Goal: Task Accomplishment & Management: Complete application form

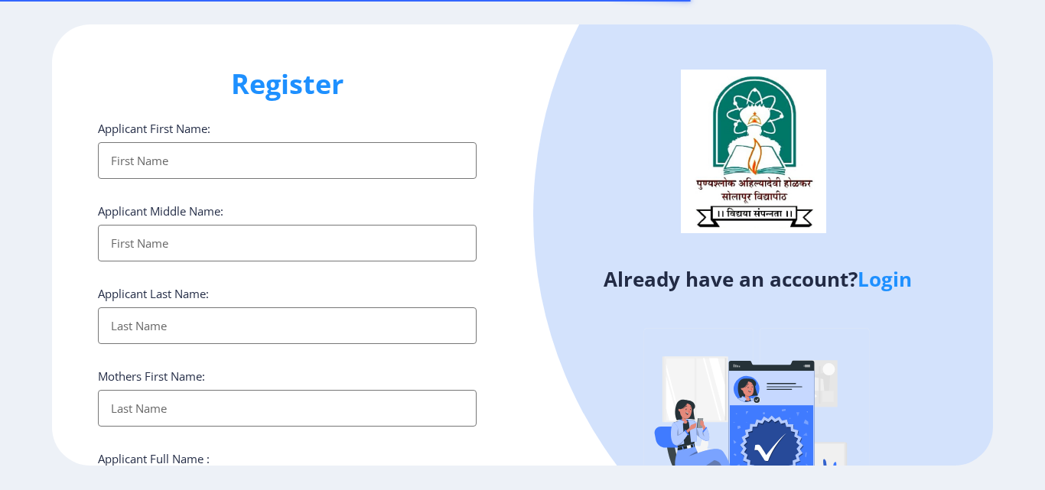
select select
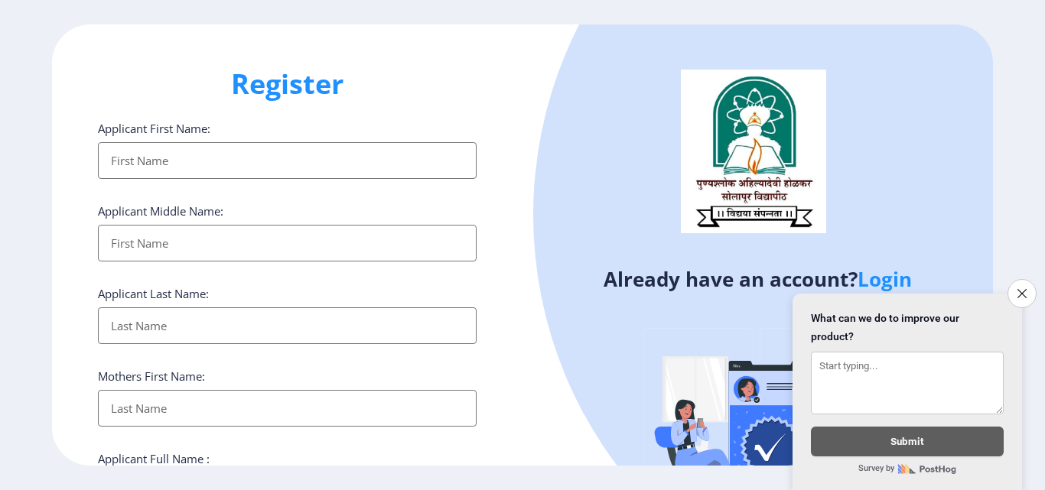
click at [158, 154] on input "Applicant First Name:" at bounding box center [287, 160] width 379 height 37
type input "oNKAR"
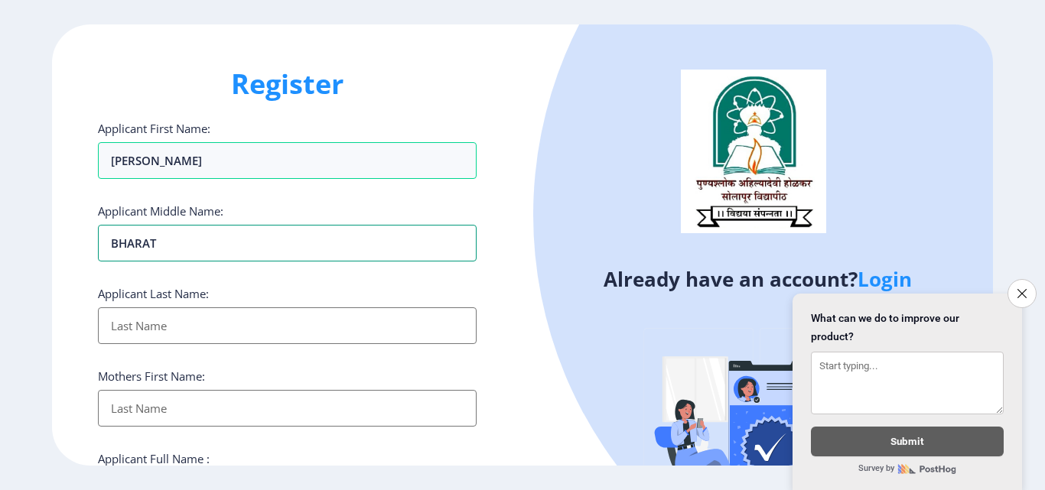
type input "BHARAT"
type input "AGALAVE"
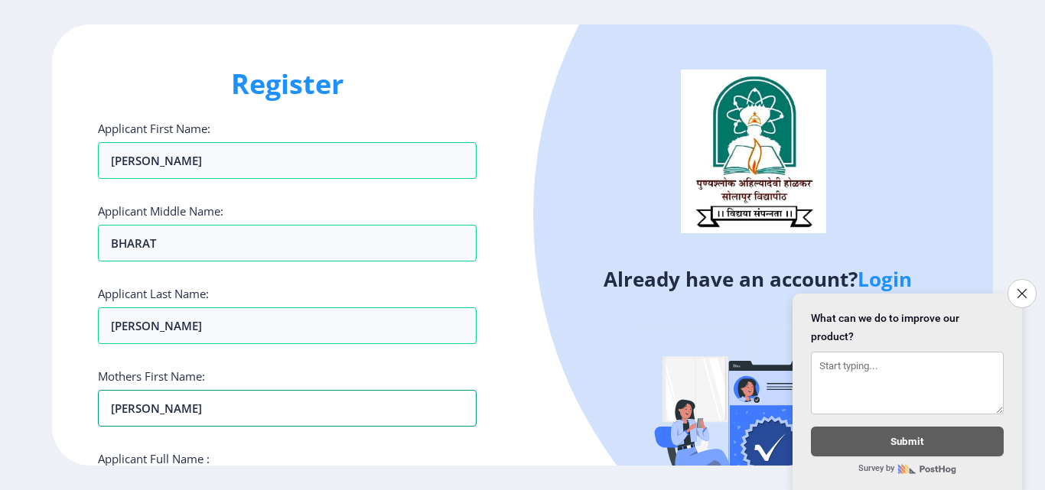
type input "SULABHA"
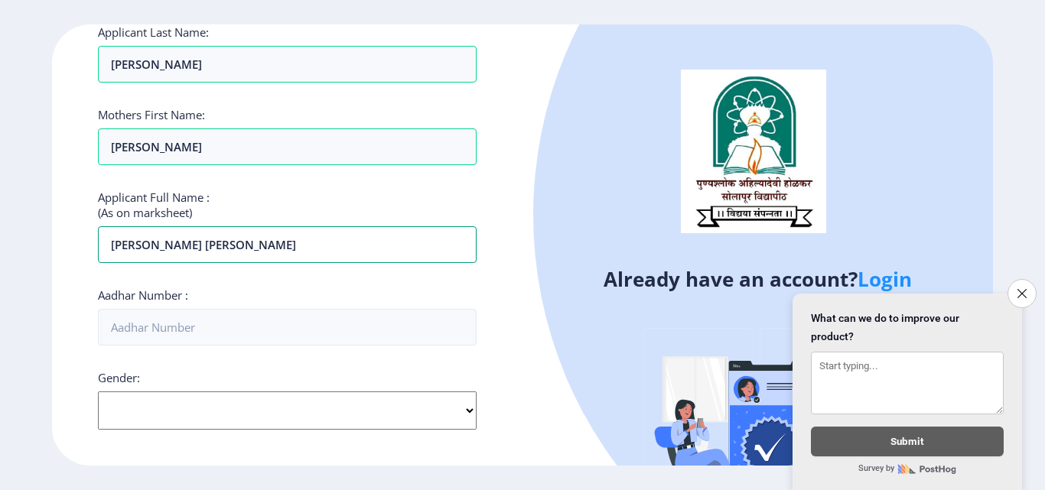
type input "ONKAR BHARAT AGALAVE"
type input "646775834551"
select select "[DEMOGRAPHIC_DATA]"
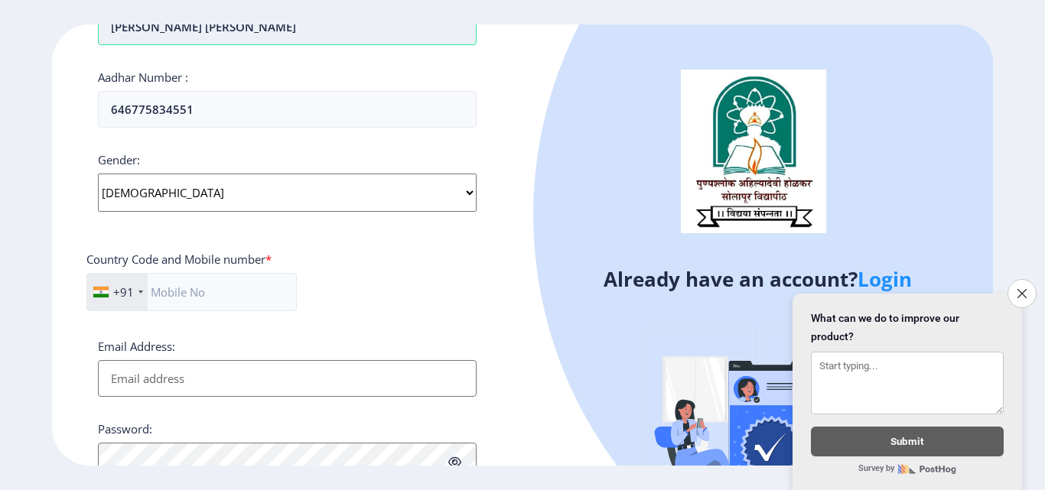
scroll to position [491, 0]
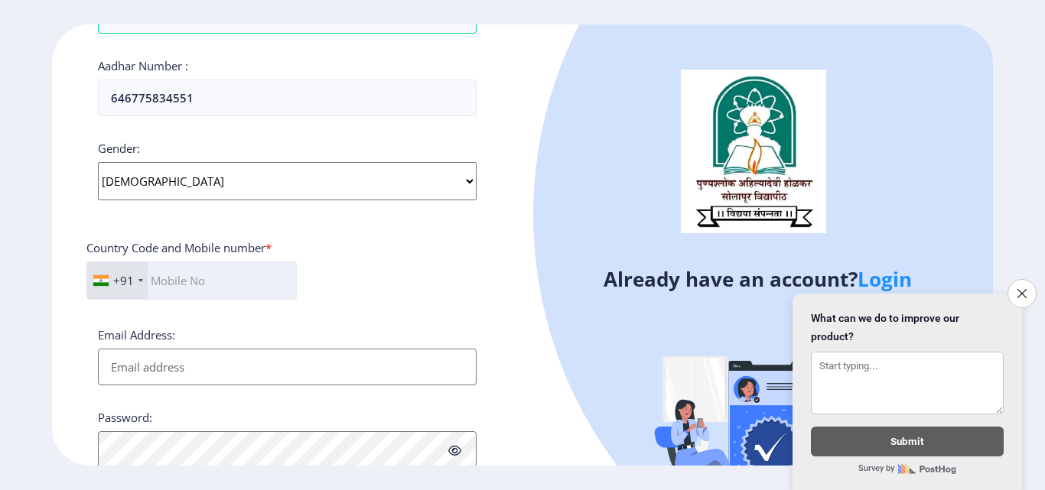
click at [212, 280] on input "text" at bounding box center [191, 281] width 210 height 38
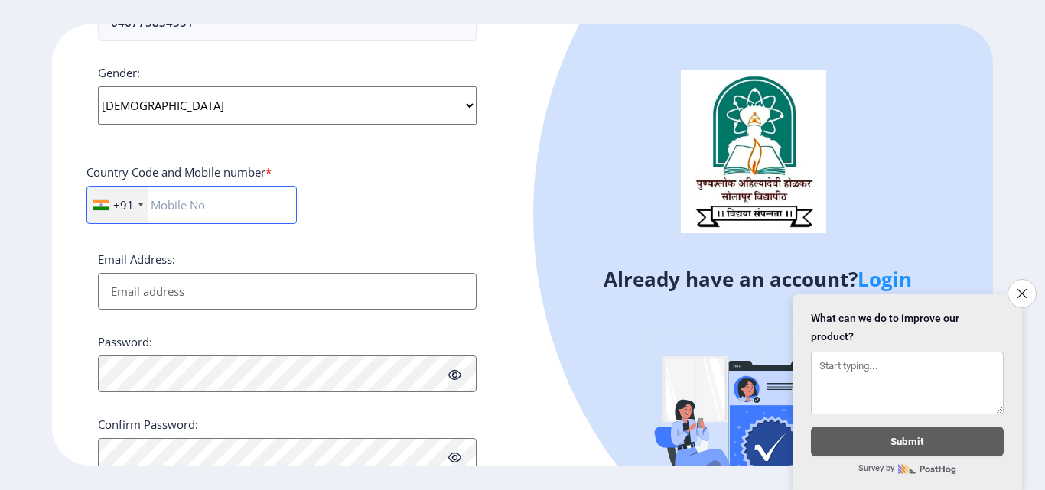
scroll to position [567, 0]
type input "8767634115"
click at [207, 290] on input "Email Address:" at bounding box center [287, 290] width 379 height 37
type input "O"
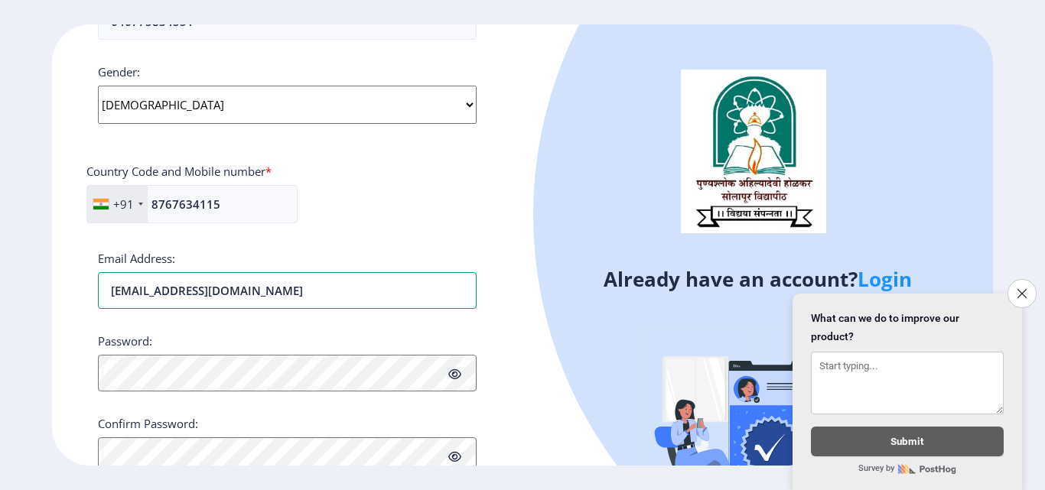
type input "[EMAIL_ADDRESS][DOMAIN_NAME]"
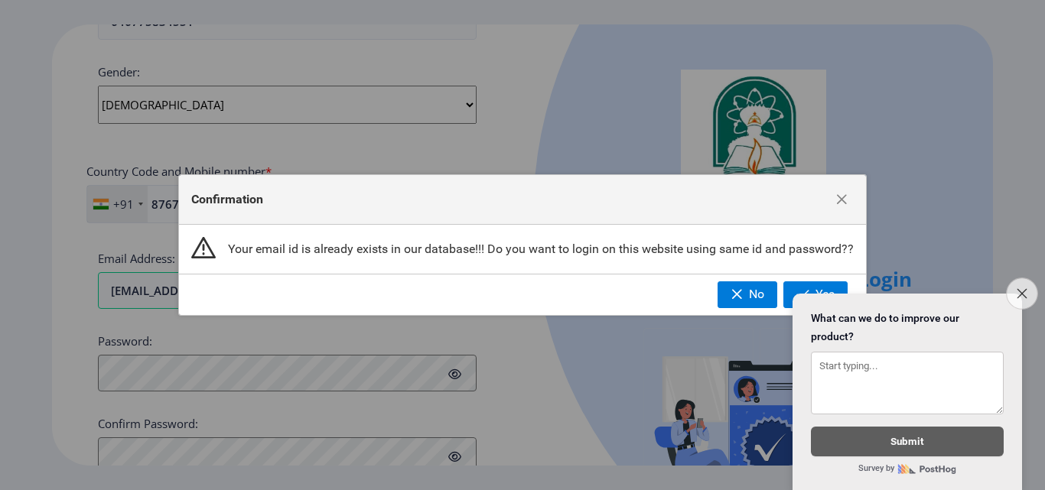
click at [1023, 288] on icon "Close survey" at bounding box center [1021, 293] width 10 height 10
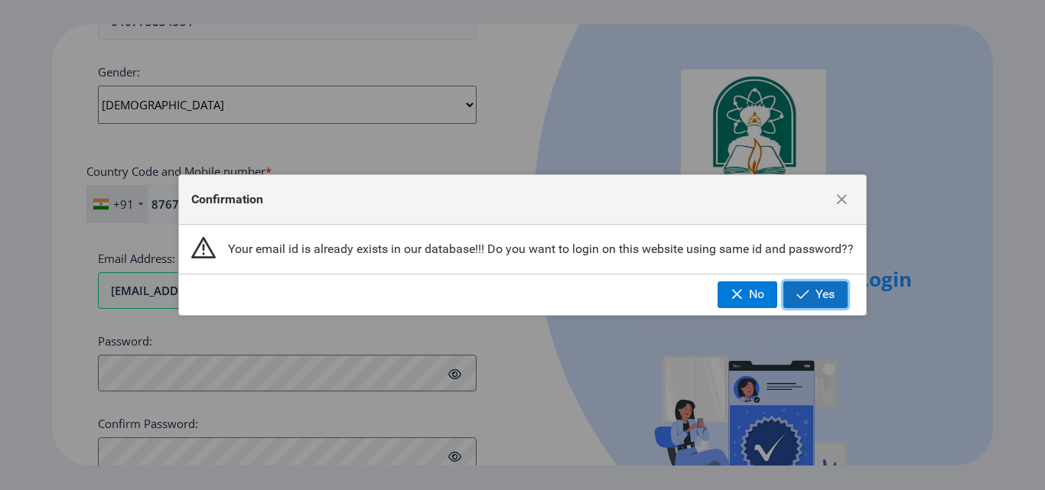
click at [813, 289] on button "Yes" at bounding box center [815, 294] width 64 height 26
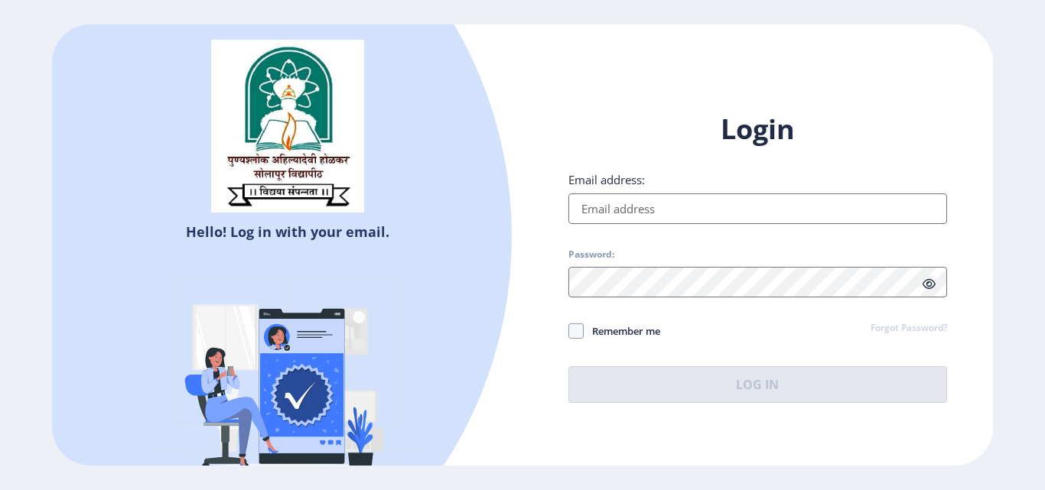
click at [623, 210] on input "Email address:" at bounding box center [757, 208] width 379 height 31
type input "[EMAIL_ADDRESS][DOMAIN_NAME]"
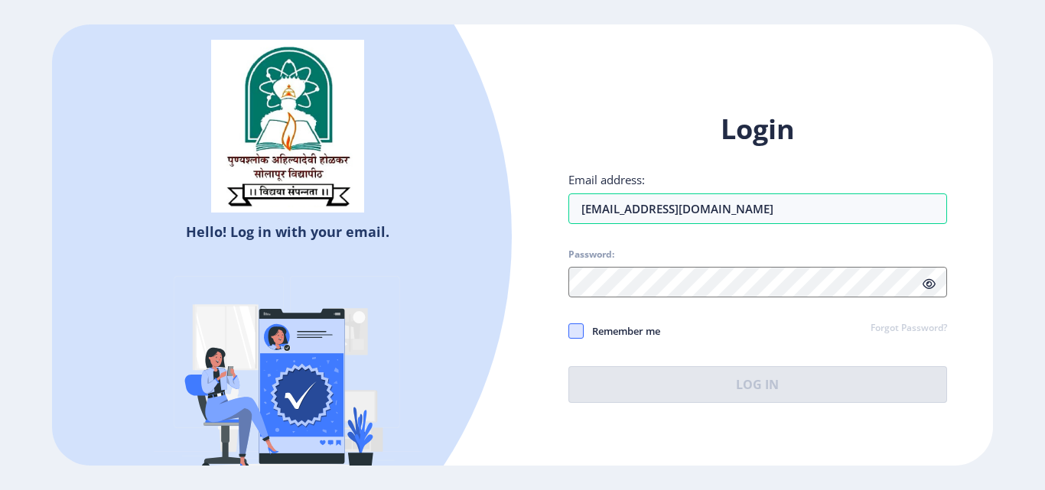
click at [576, 332] on span at bounding box center [575, 330] width 15 height 15
click at [569, 332] on input "Remember me" at bounding box center [568, 331] width 1 height 1
checkbox input "true"
click at [884, 330] on link "Forgot Password?" at bounding box center [908, 329] width 76 height 14
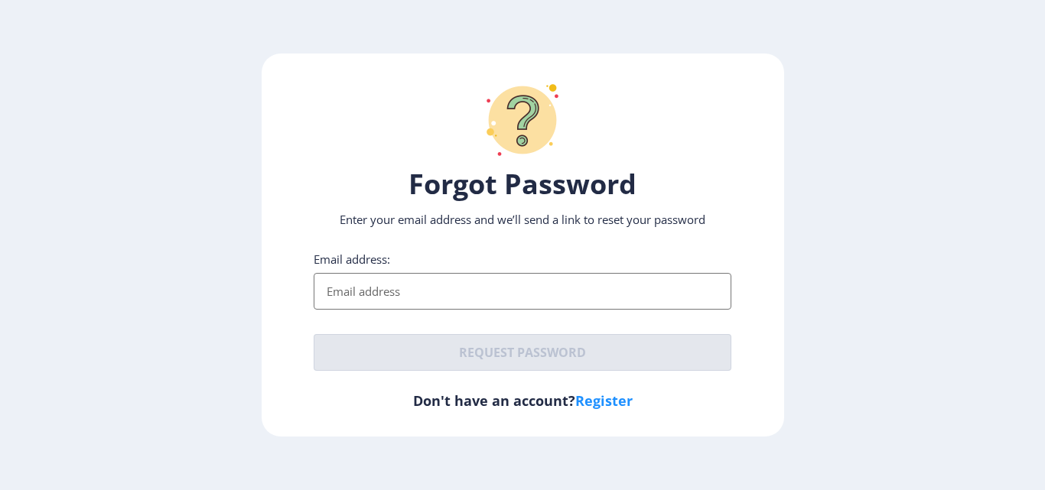
click at [409, 287] on input "Email address:" at bounding box center [523, 291] width 418 height 37
type input "[EMAIL_ADDRESS][DOMAIN_NAME]"
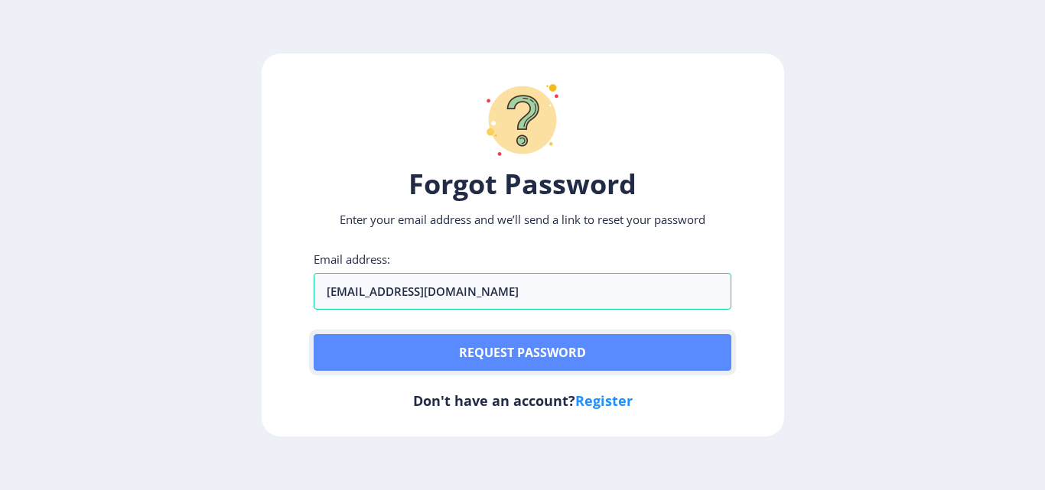
click at [448, 347] on button "Request password" at bounding box center [523, 352] width 418 height 37
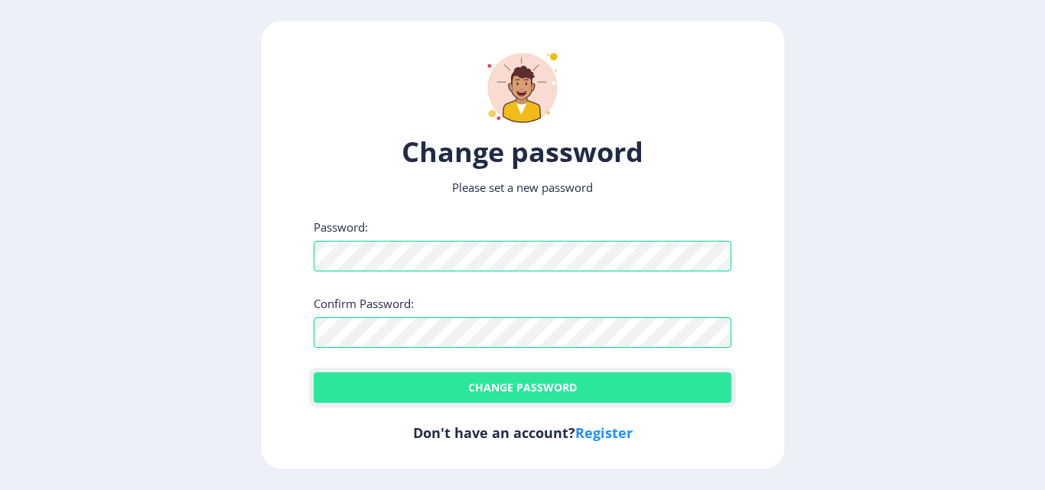
click at [367, 379] on button "Change password" at bounding box center [523, 387] width 418 height 31
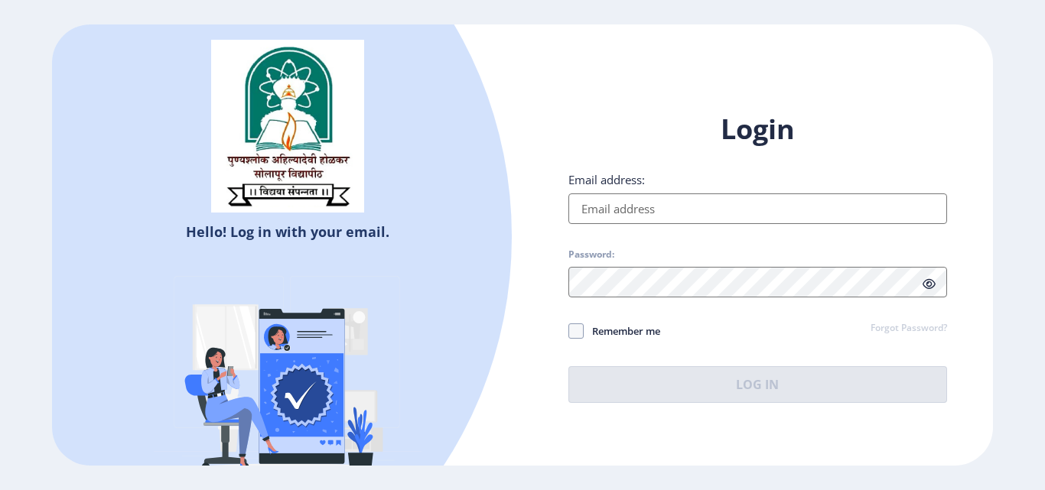
click at [665, 213] on input "Email address:" at bounding box center [757, 208] width 379 height 31
type input "[EMAIL_ADDRESS][DOMAIN_NAME]"
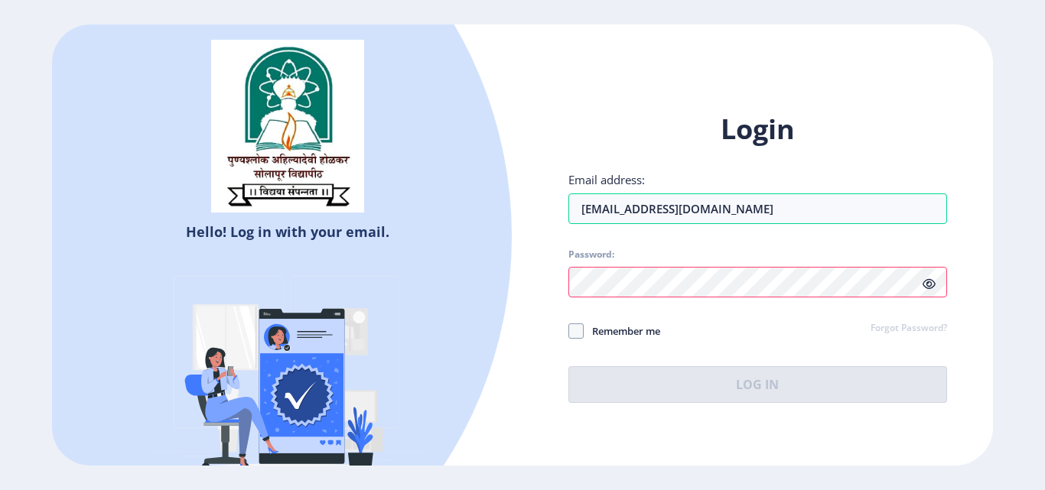
click at [930, 287] on div at bounding box center [757, 282] width 379 height 31
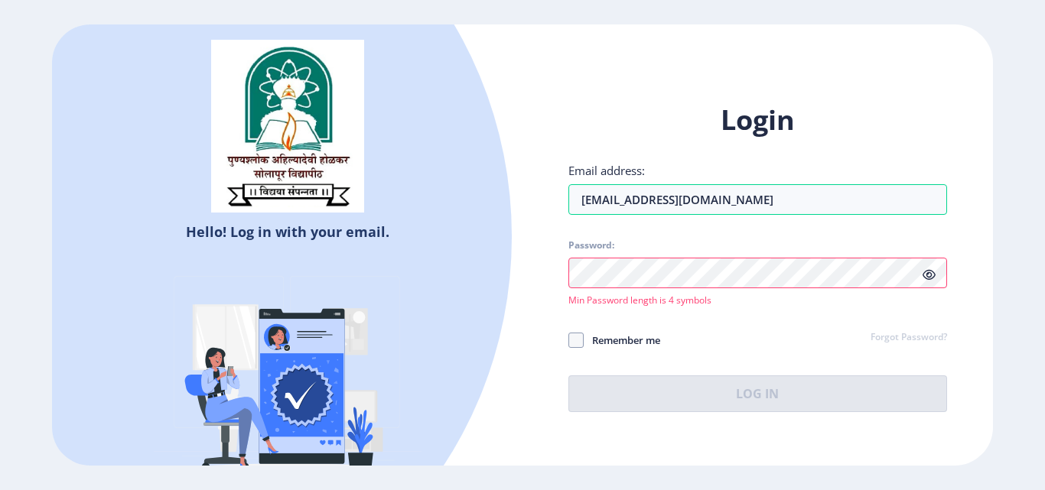
click at [931, 274] on icon at bounding box center [928, 274] width 13 height 11
click at [809, 256] on span "Password:" at bounding box center [757, 248] width 379 height 18
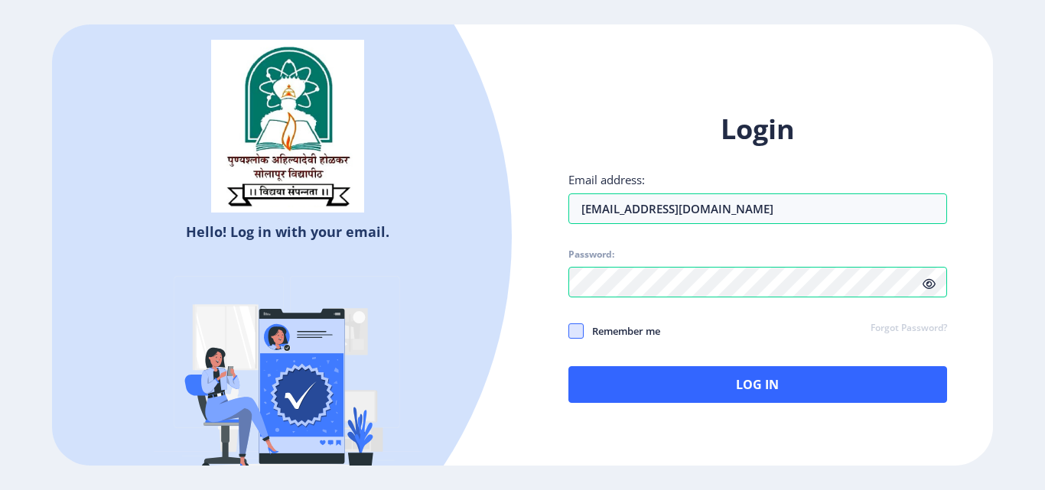
click at [581, 327] on span at bounding box center [575, 330] width 15 height 15
click at [569, 331] on input "Remember me" at bounding box center [568, 331] width 1 height 1
checkbox input "true"
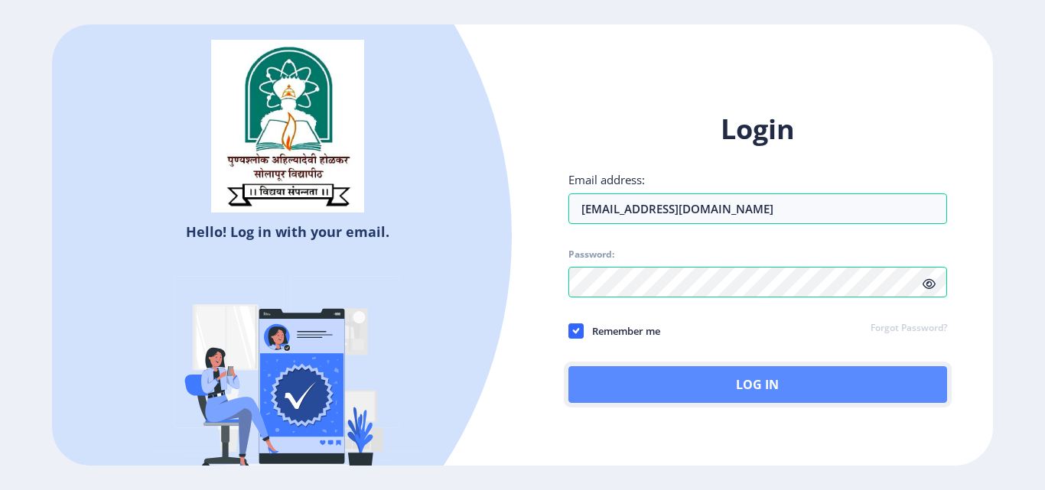
click at [636, 386] on button "Log In" at bounding box center [757, 384] width 379 height 37
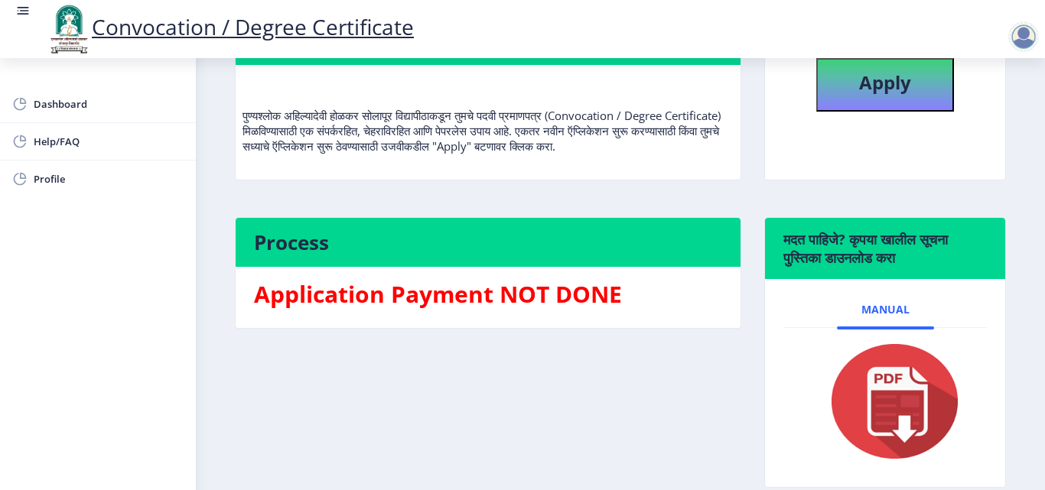
scroll to position [98, 0]
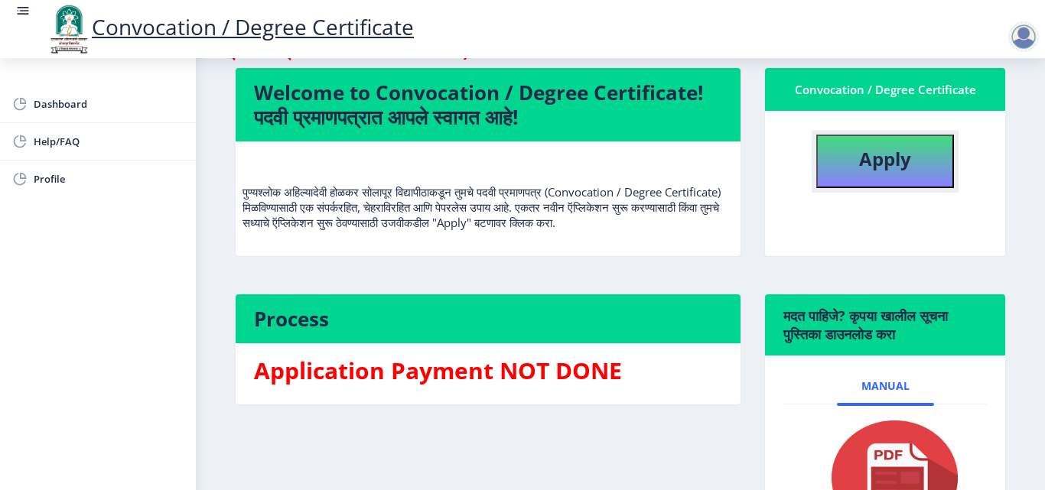
click at [879, 157] on b "Apply" at bounding box center [885, 158] width 52 height 25
select select
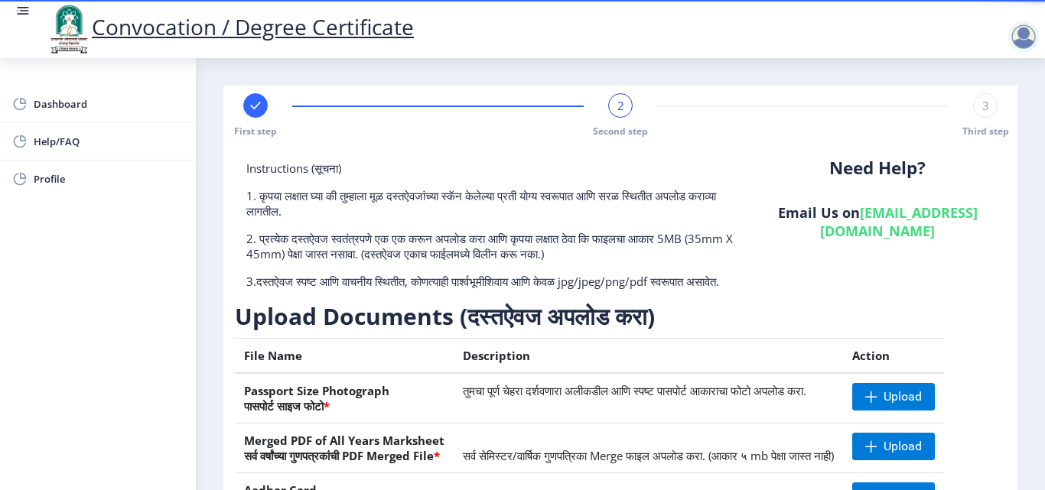
click at [258, 109] on rect at bounding box center [255, 105] width 15 height 15
select select "Regular"
select select "Microbiology"
select select "2019"
select select "March"
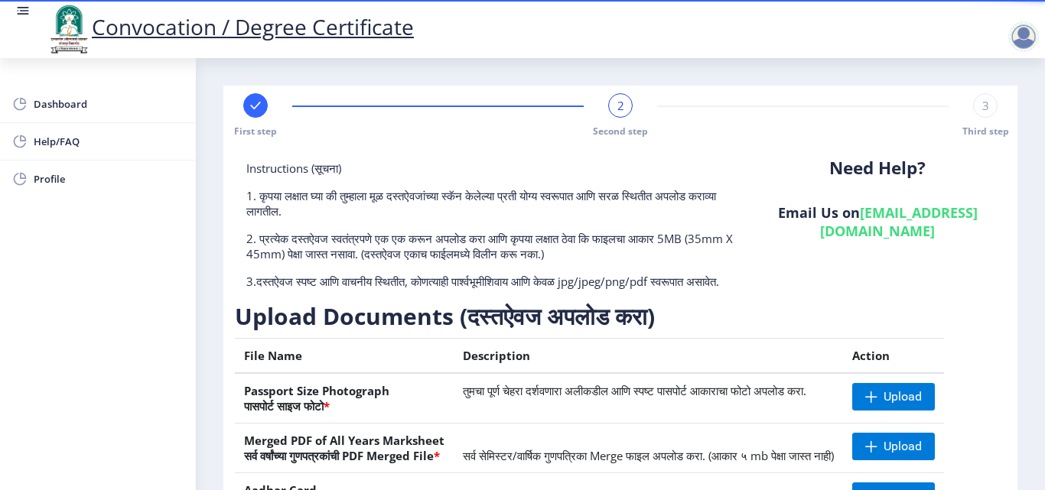
select select "Grade C+"
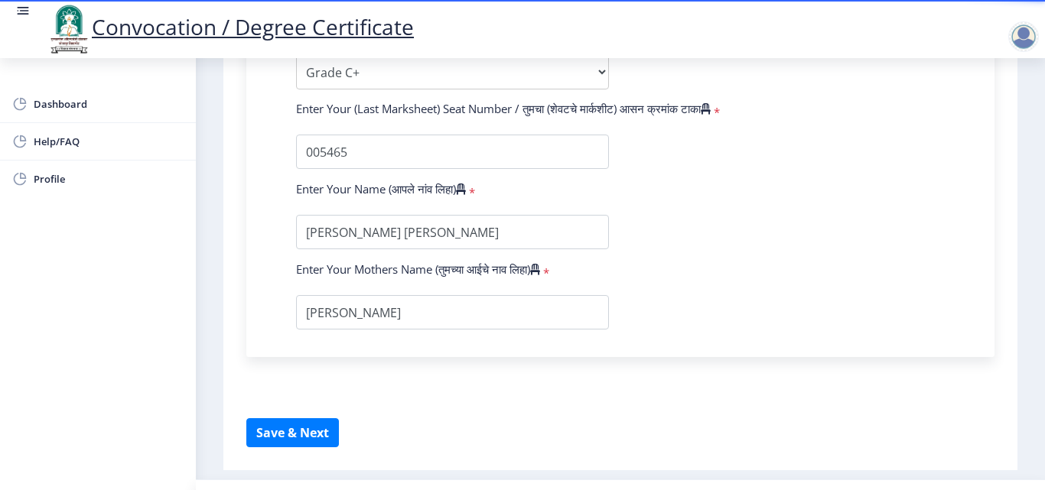
scroll to position [1081, 0]
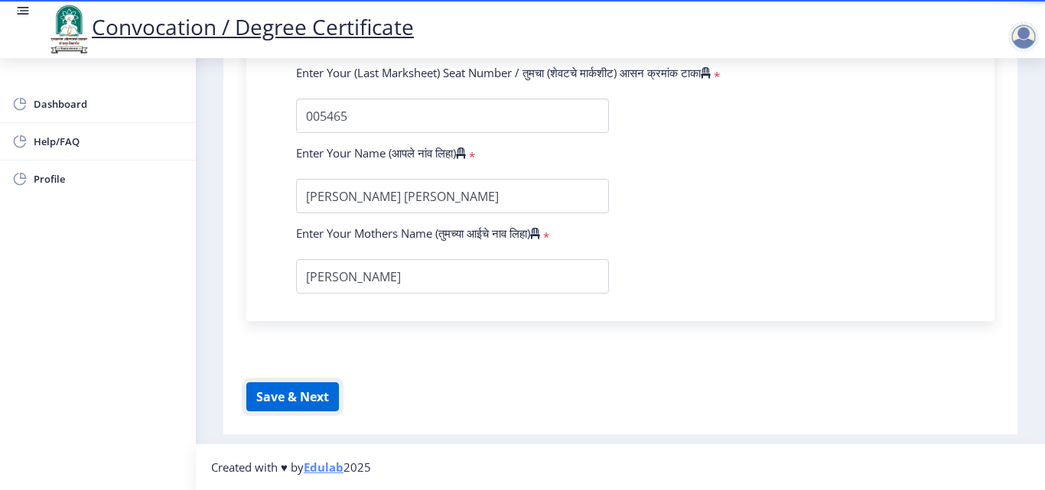
click at [304, 392] on button "Save & Next" at bounding box center [292, 396] width 93 height 29
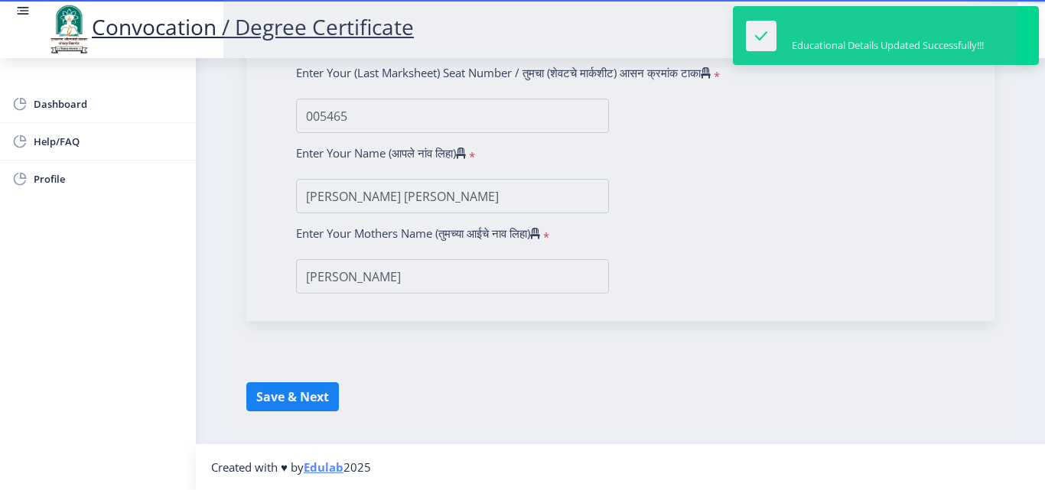
select select
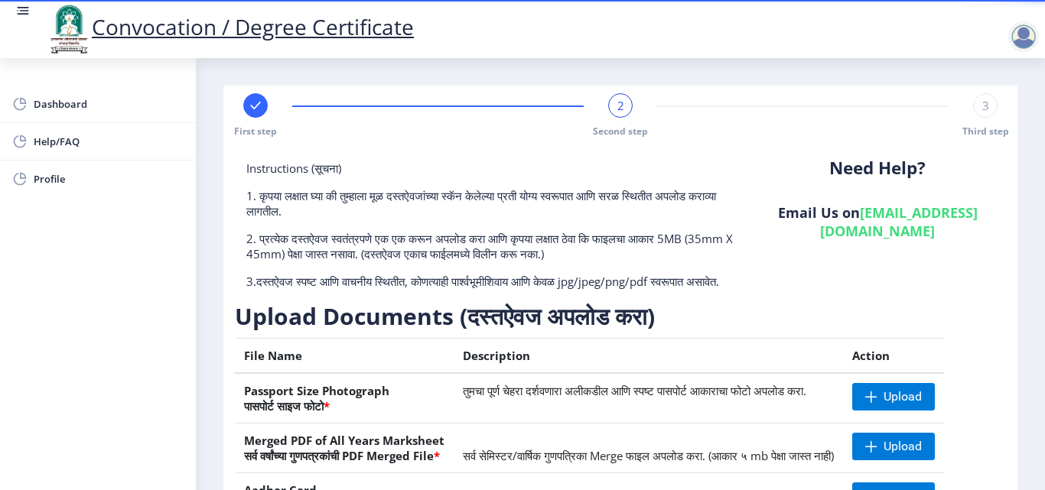
click at [986, 98] on div "3" at bounding box center [985, 105] width 24 height 24
click at [973, 95] on div "Third step" at bounding box center [985, 115] width 24 height 44
click at [980, 103] on rect at bounding box center [984, 105] width 15 height 15
click at [608, 103] on div "2" at bounding box center [620, 105] width 24 height 24
click at [619, 103] on span "2" at bounding box center [620, 105] width 7 height 15
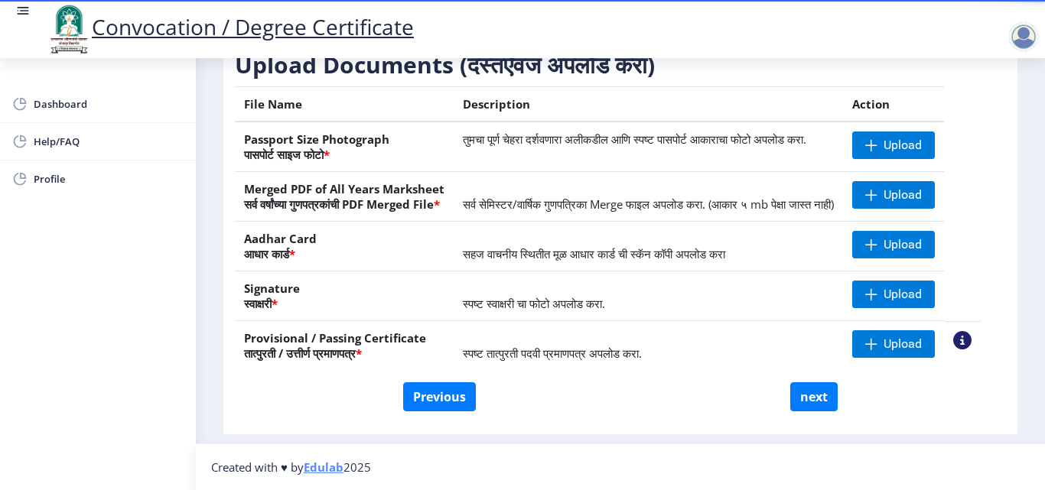
scroll to position [282, 0]
click at [816, 389] on button "next" at bounding box center [813, 396] width 47 height 29
select select
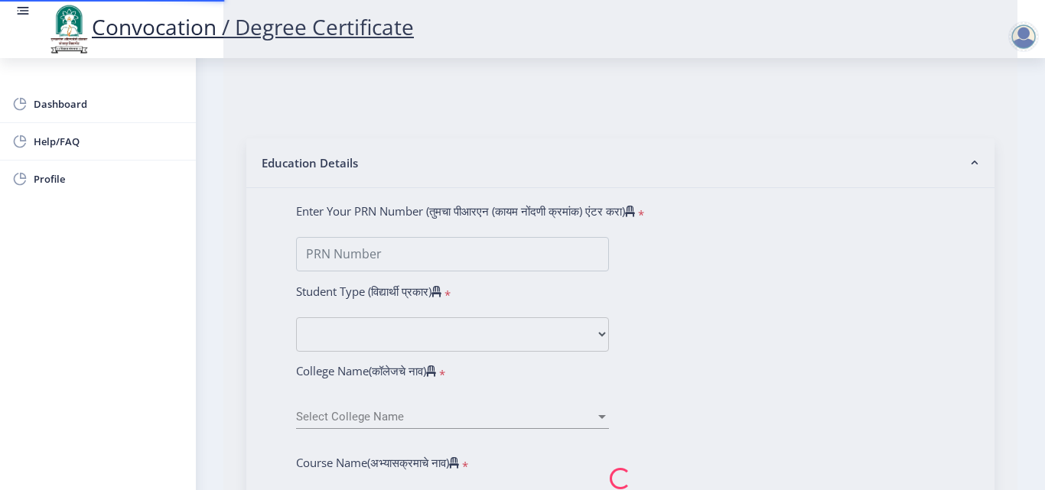
type input "ONKAR BHARAT AGALAVE"
type input "SULABHA"
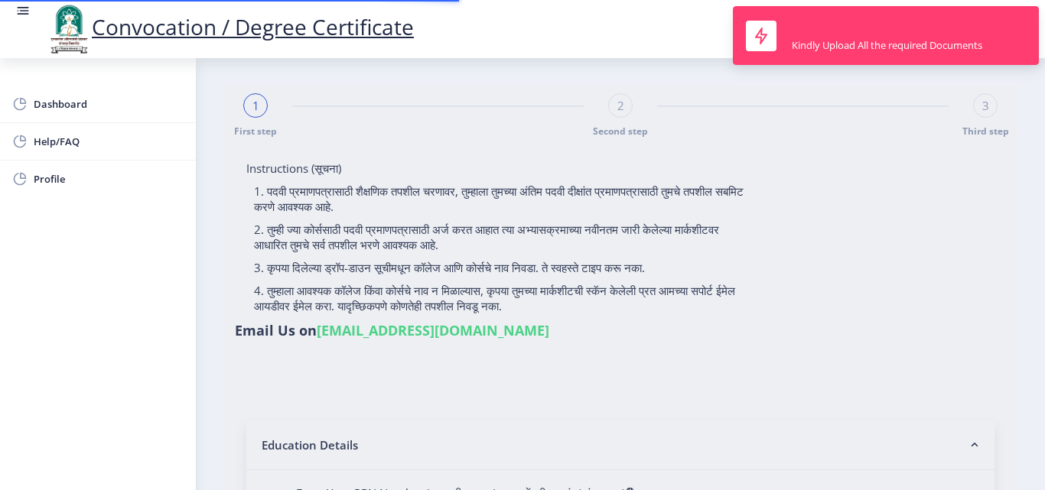
type input "202101087019485"
select select "Regular"
select select "2019"
select select "March"
select select "Grade C+"
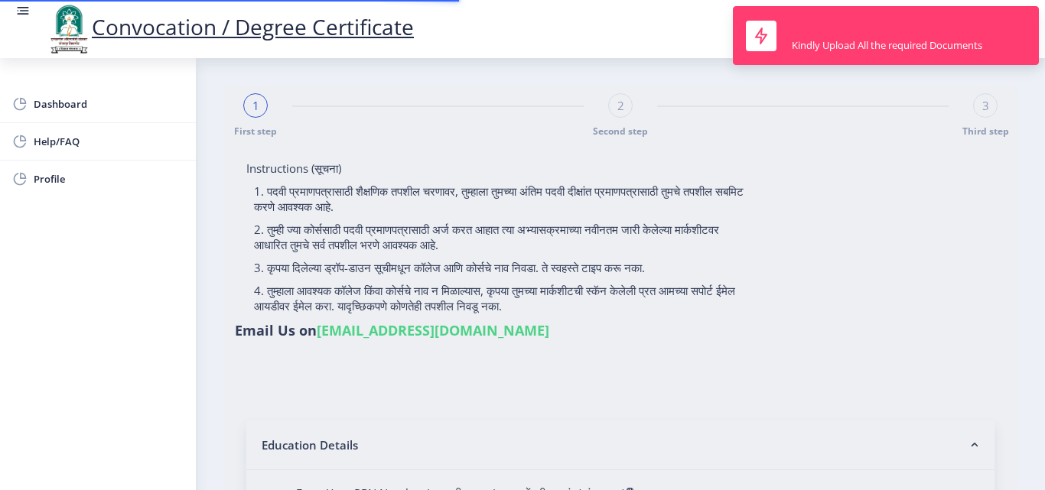
type input "005465"
select select "Microbiology"
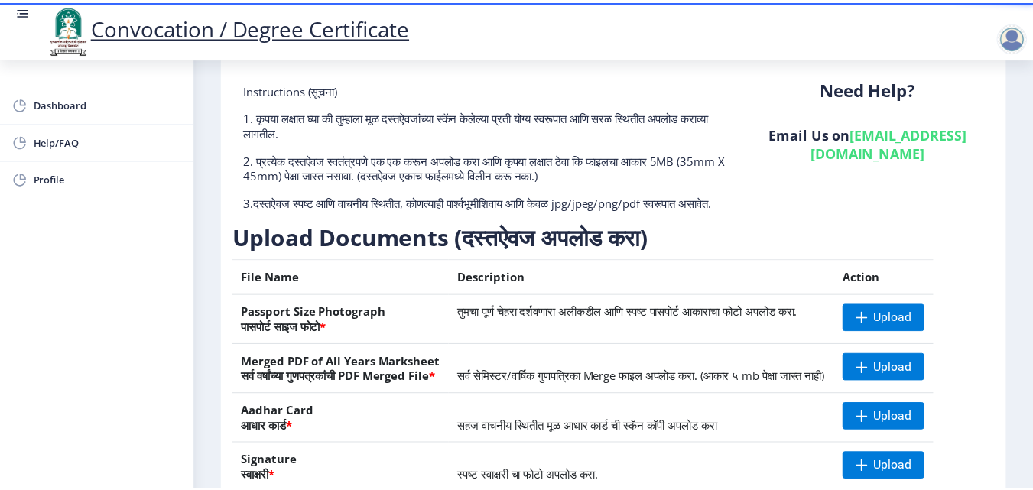
scroll to position [53, 0]
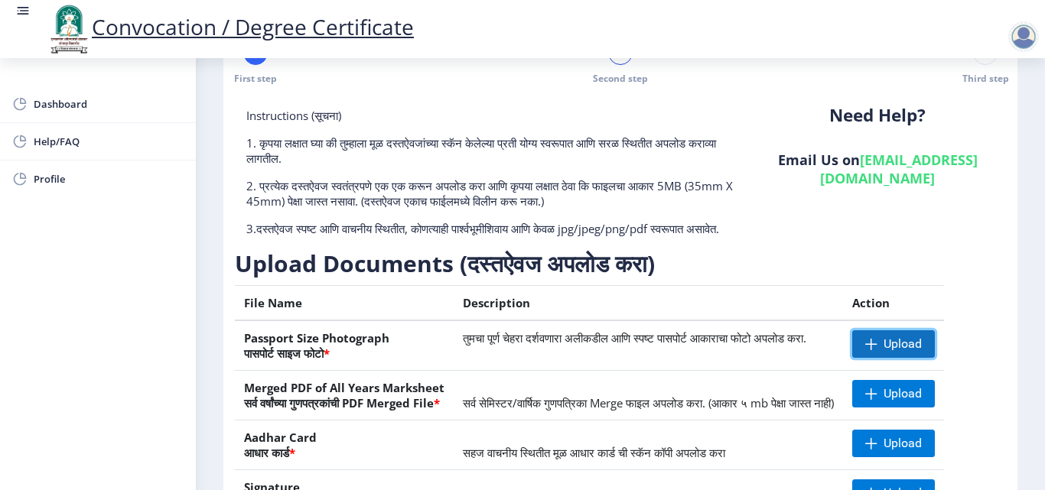
click at [922, 352] on span "Upload" at bounding box center [902, 343] width 38 height 15
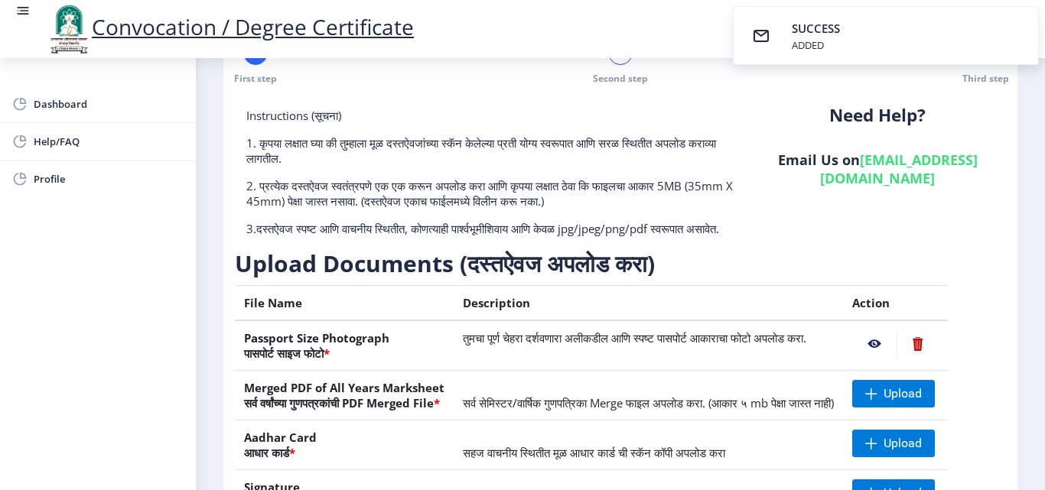
click at [889, 358] on nb-action at bounding box center [874, 344] width 44 height 28
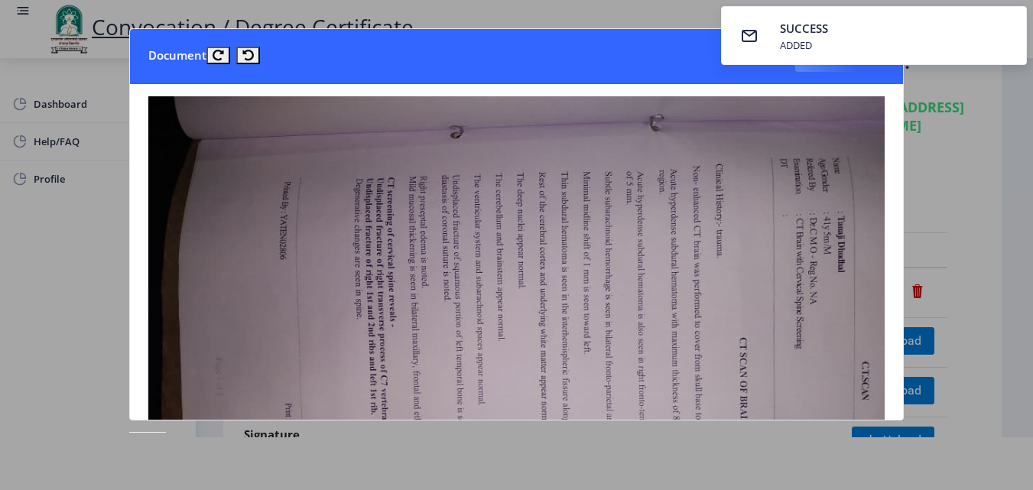
click at [928, 296] on div at bounding box center [516, 245] width 1033 height 490
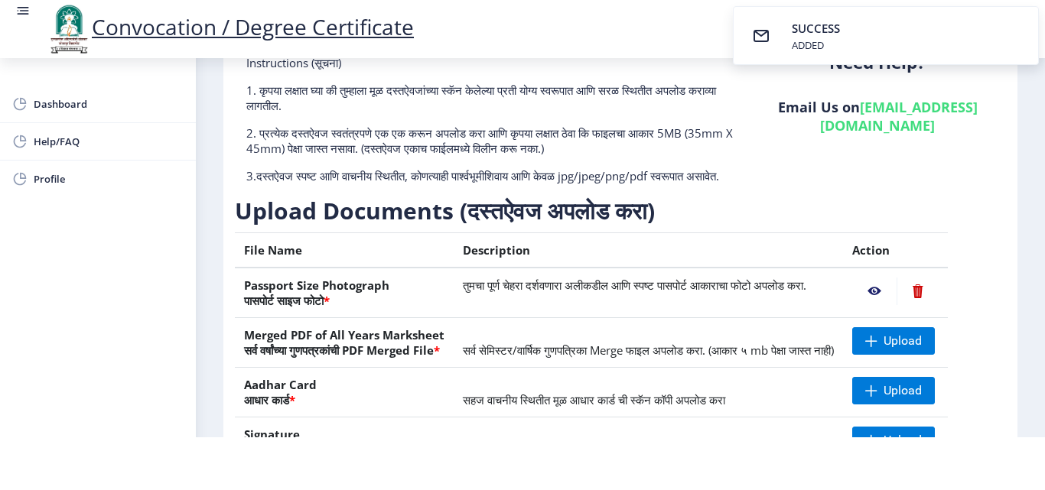
click at [938, 304] on nb-action at bounding box center [917, 292] width 42 height 28
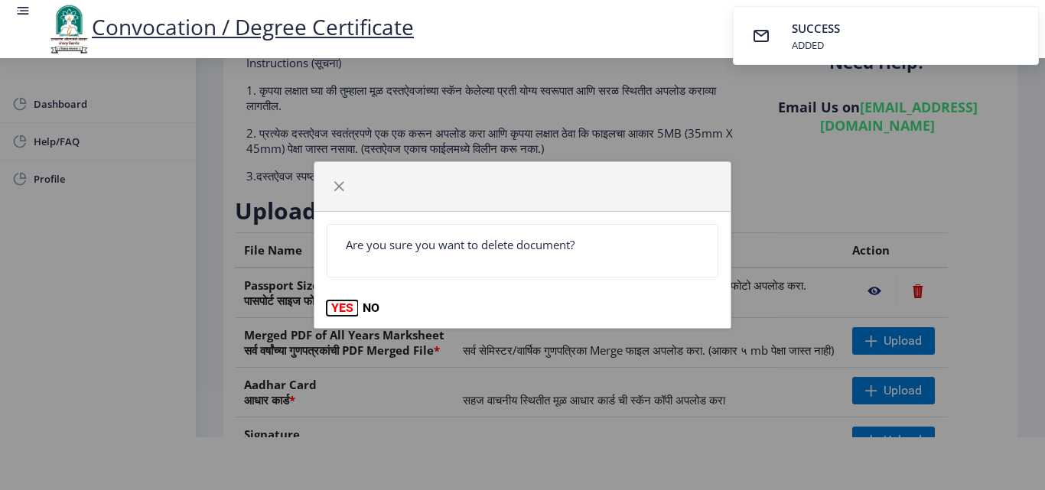
click at [343, 306] on button "YES" at bounding box center [342, 308] width 31 height 15
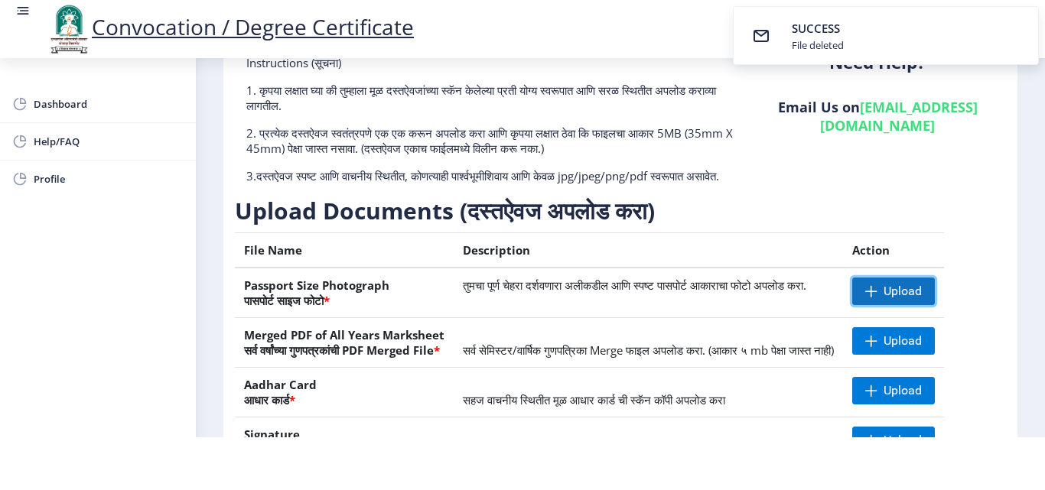
click at [899, 296] on span "Upload" at bounding box center [893, 292] width 83 height 28
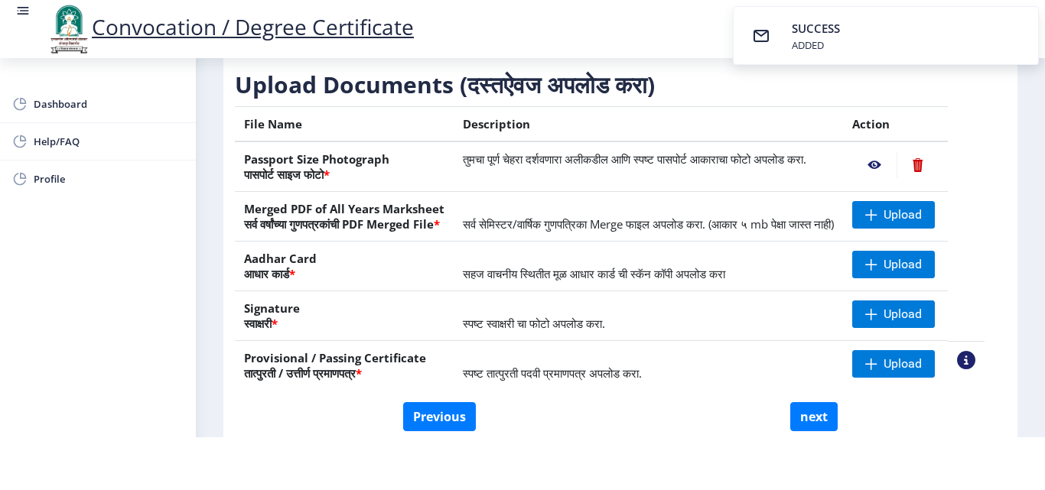
scroll to position [206, 0]
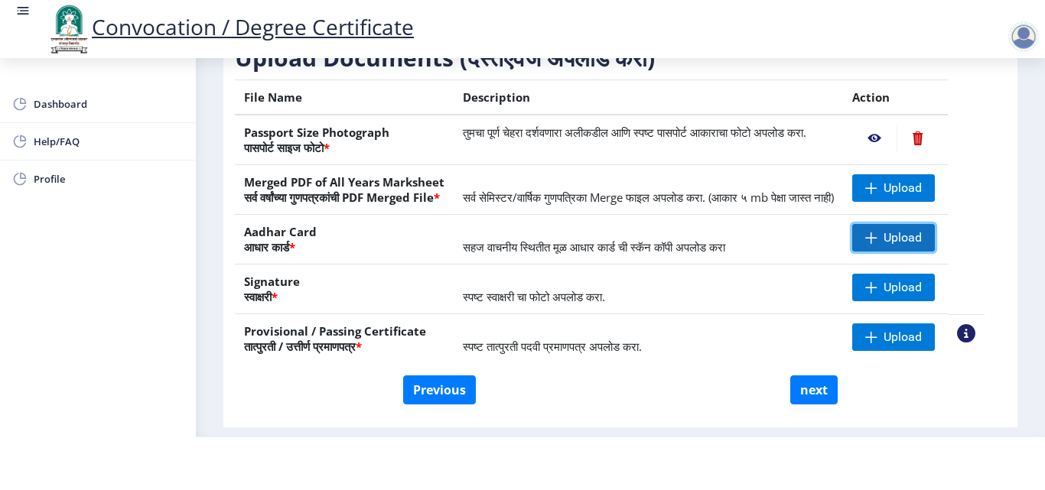
click at [902, 245] on span "Upload" at bounding box center [902, 237] width 38 height 15
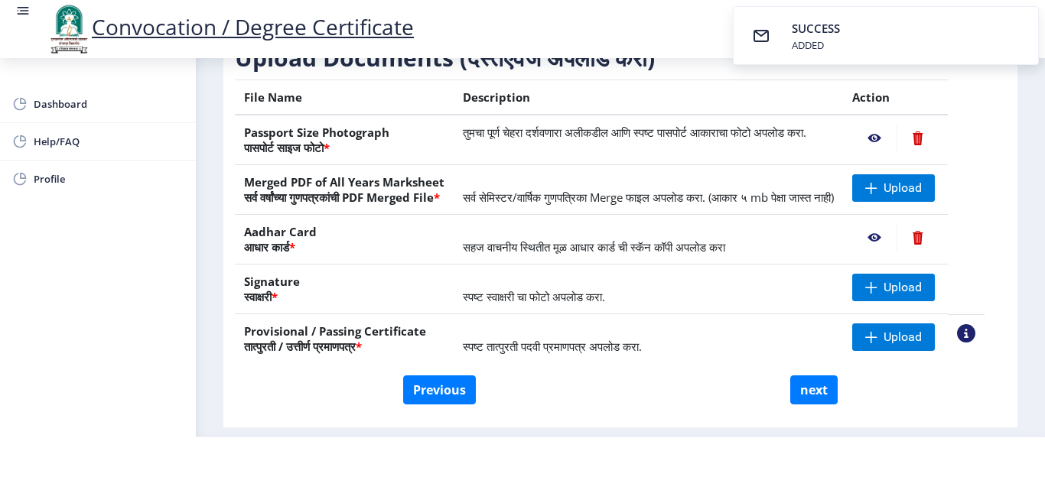
click at [887, 252] on nb-action at bounding box center [874, 238] width 44 height 28
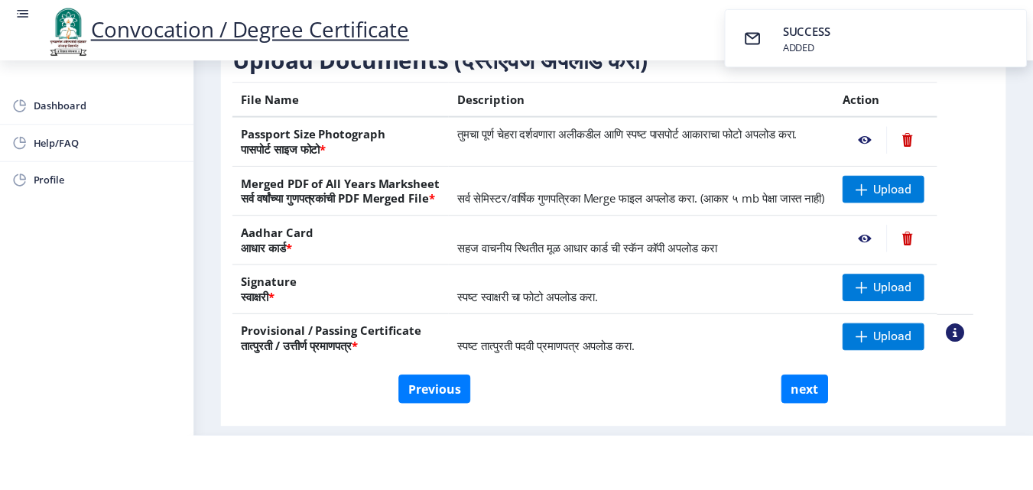
scroll to position [0, 0]
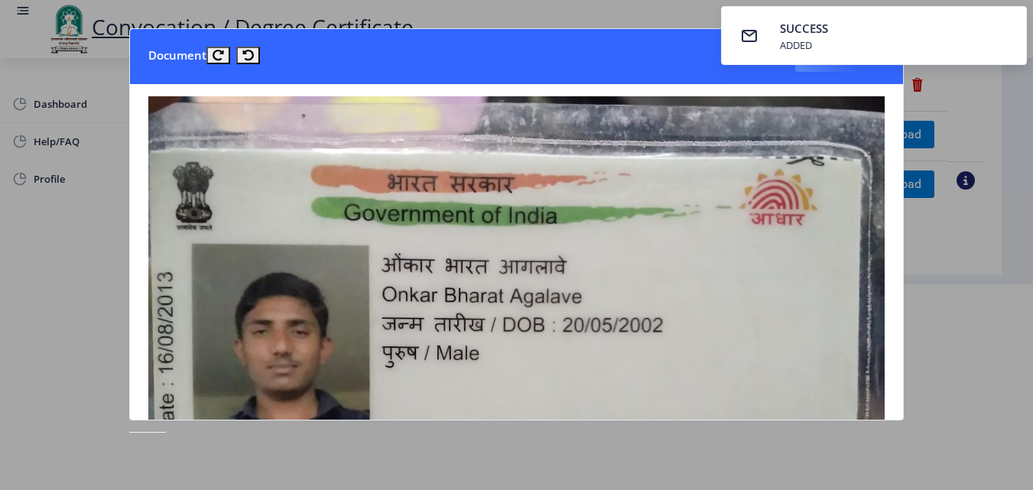
click at [386, 52] on nb-card-header "Document Close" at bounding box center [516, 56] width 773 height 55
click at [673, 15] on div at bounding box center [516, 245] width 1033 height 490
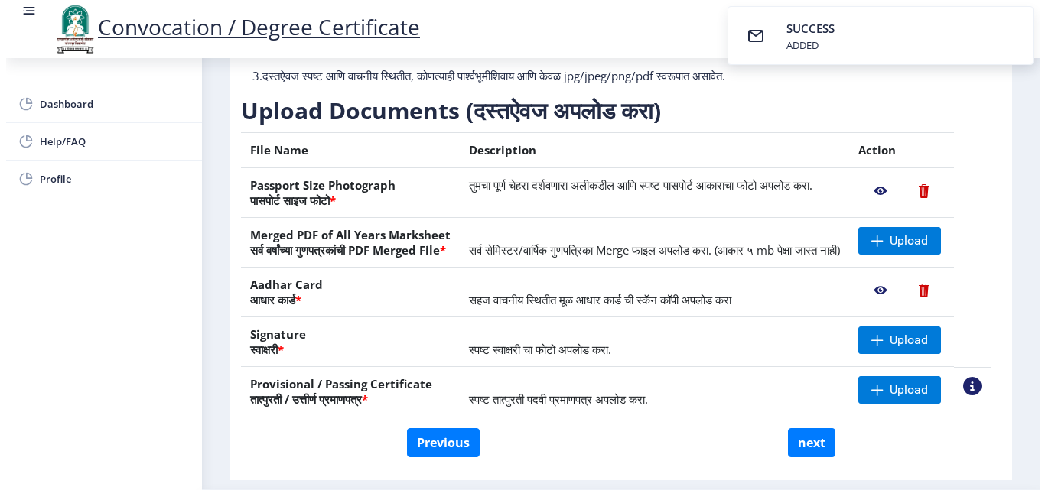
scroll to position [132, 0]
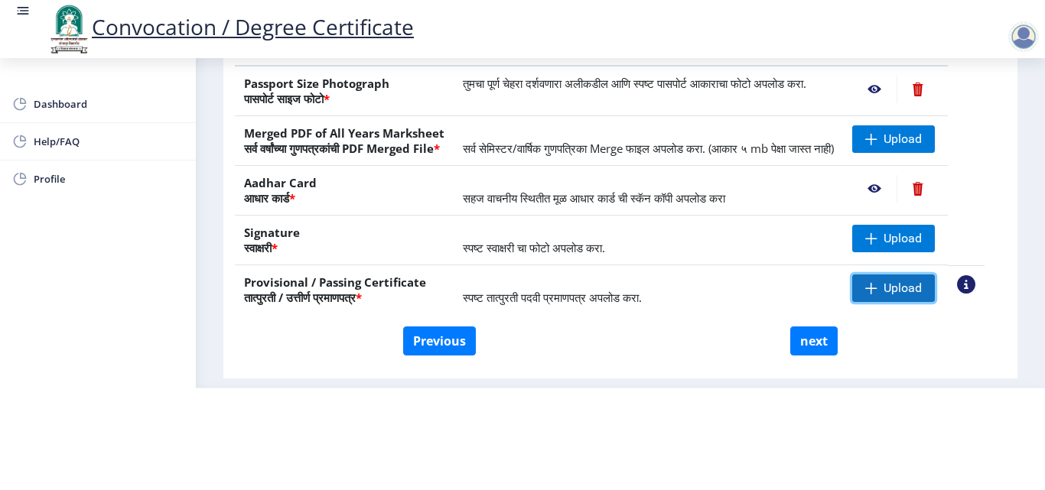
click at [877, 286] on span at bounding box center [871, 288] width 12 height 12
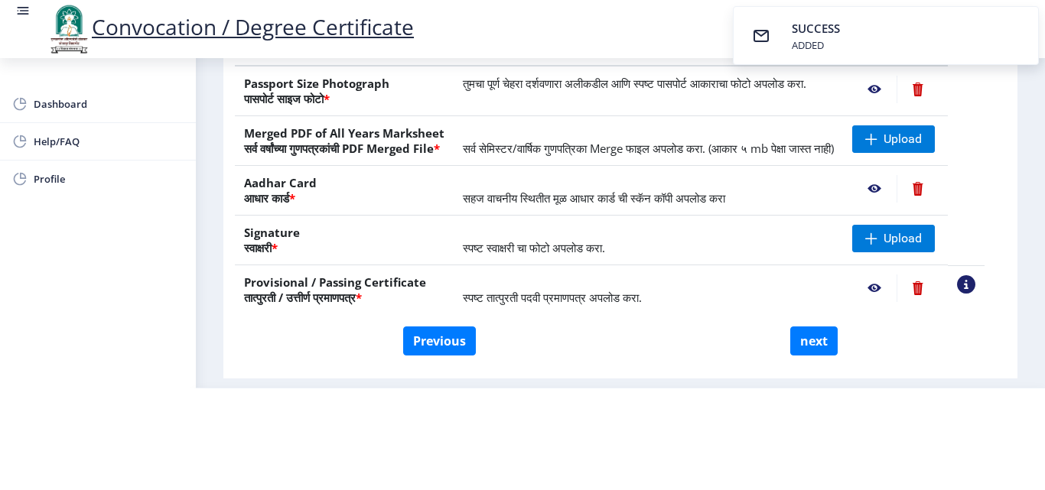
click at [892, 286] on nb-action at bounding box center [874, 289] width 44 height 28
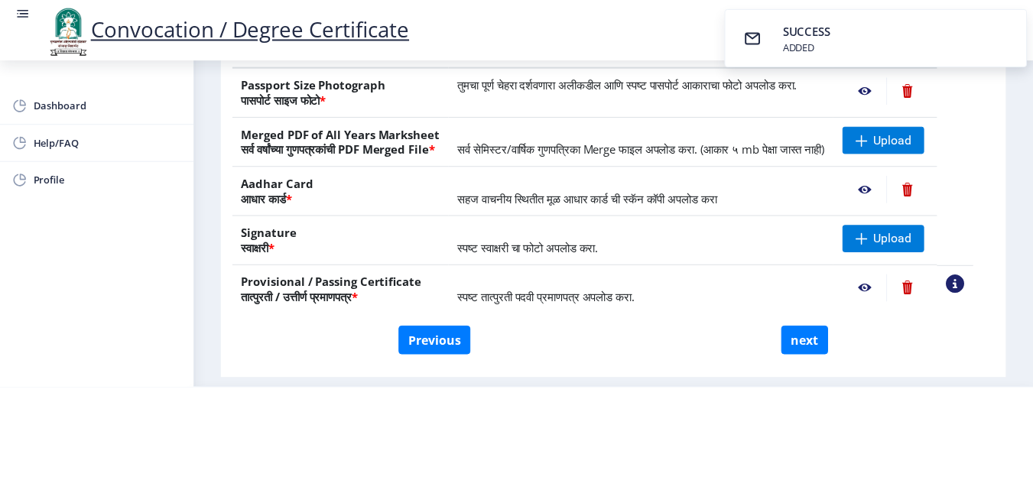
scroll to position [0, 0]
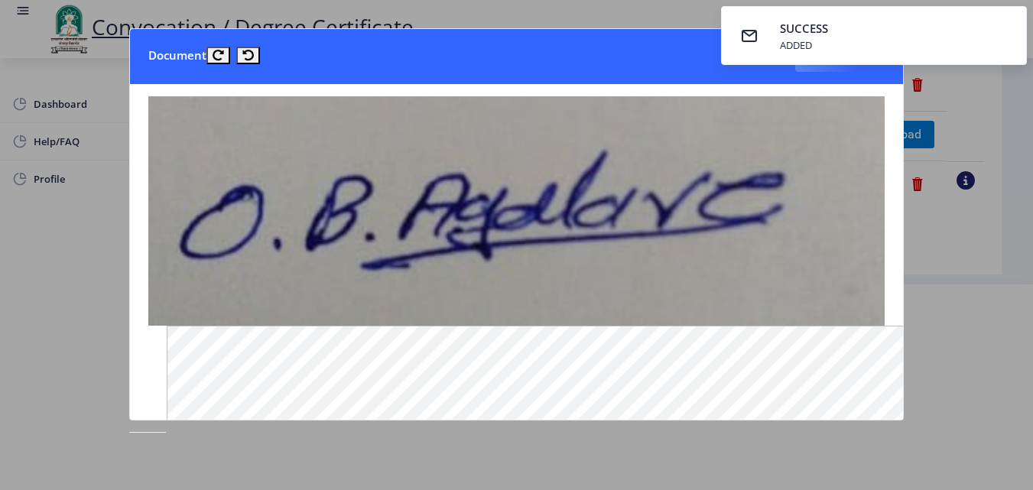
click at [974, 299] on div at bounding box center [516, 245] width 1033 height 490
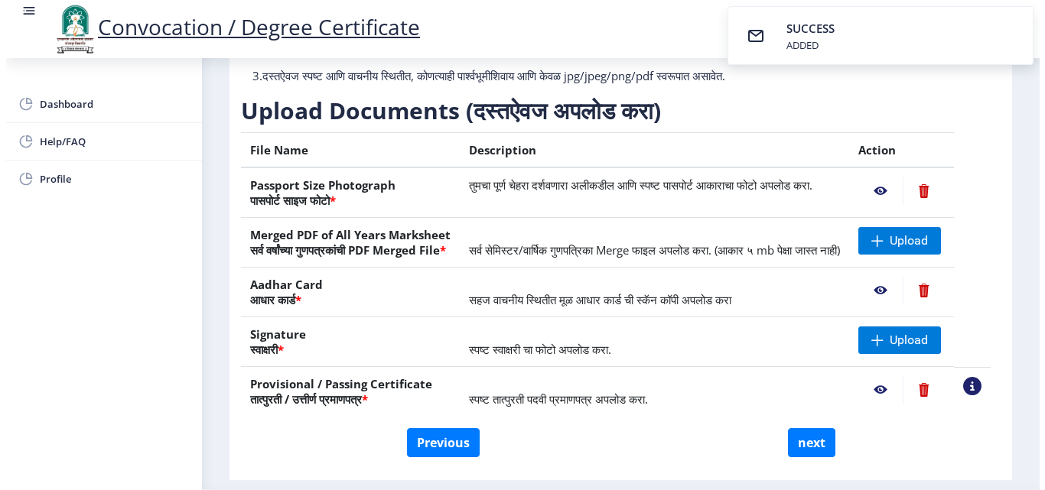
scroll to position [132, 0]
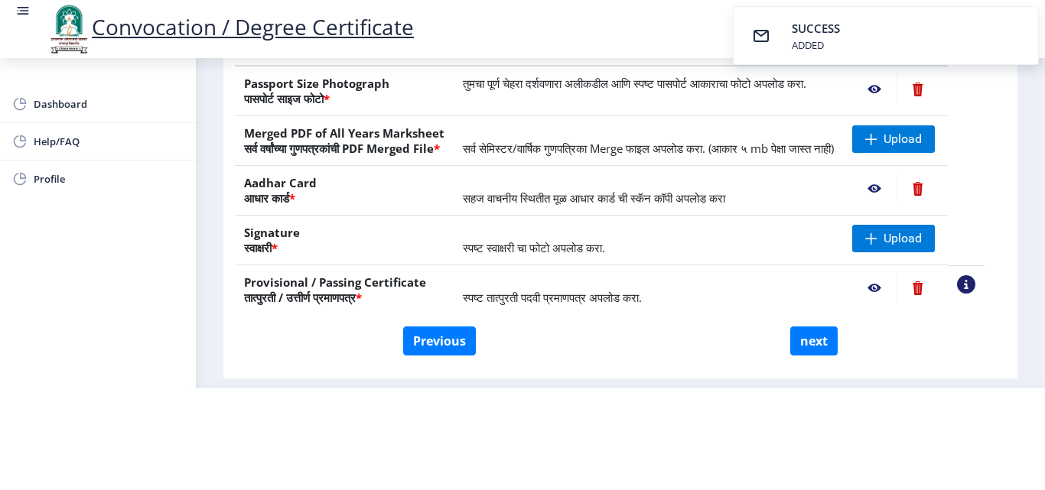
click at [938, 284] on nb-action at bounding box center [917, 289] width 42 height 28
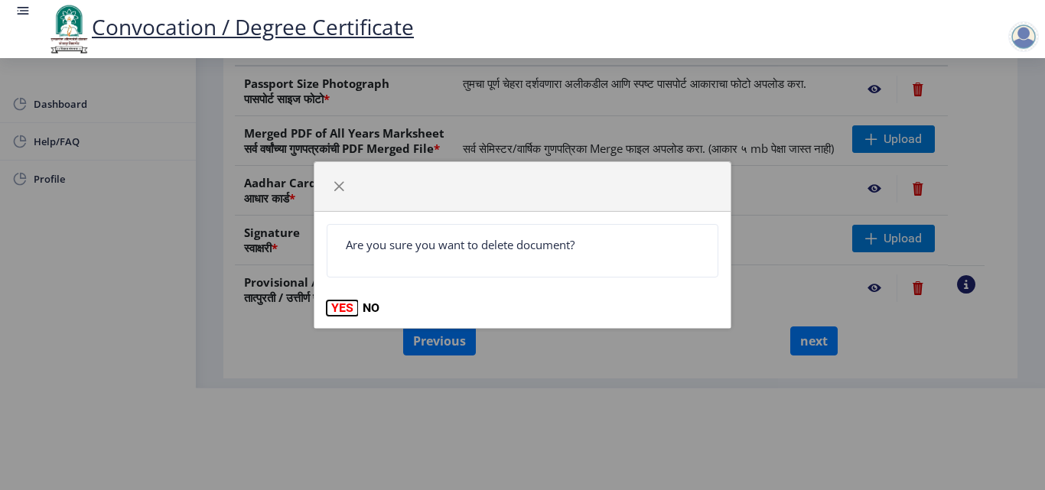
click at [348, 302] on button "YES" at bounding box center [342, 308] width 31 height 15
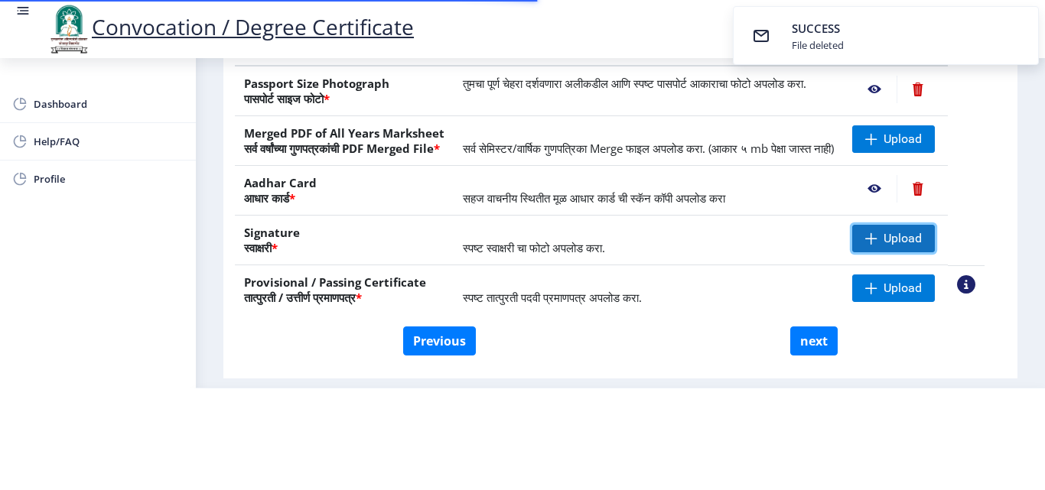
click at [877, 234] on span at bounding box center [871, 238] width 12 height 12
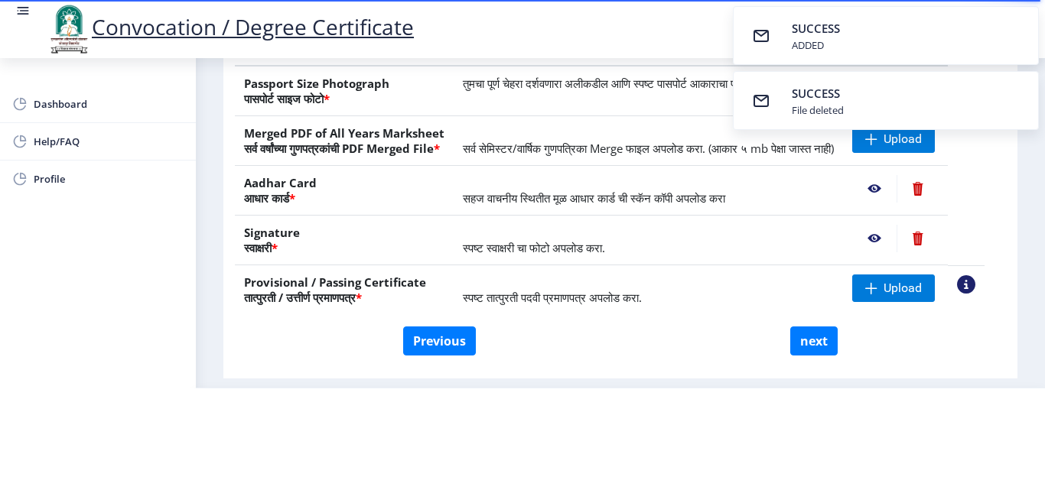
click at [928, 388] on html "Convocation / Degree Certificate Dashboard Help/FAQ Profile First step 2 Second…" at bounding box center [522, 143] width 1045 height 490
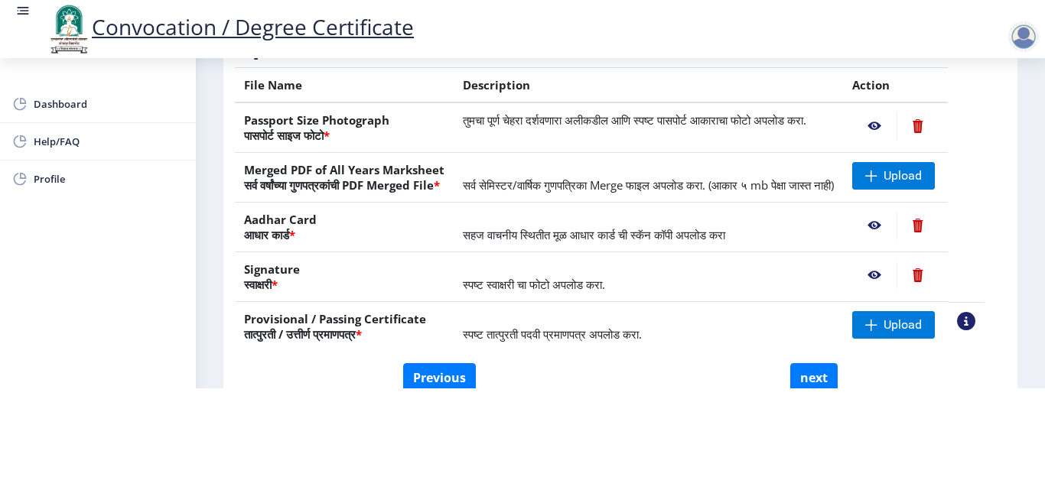
scroll to position [206, 0]
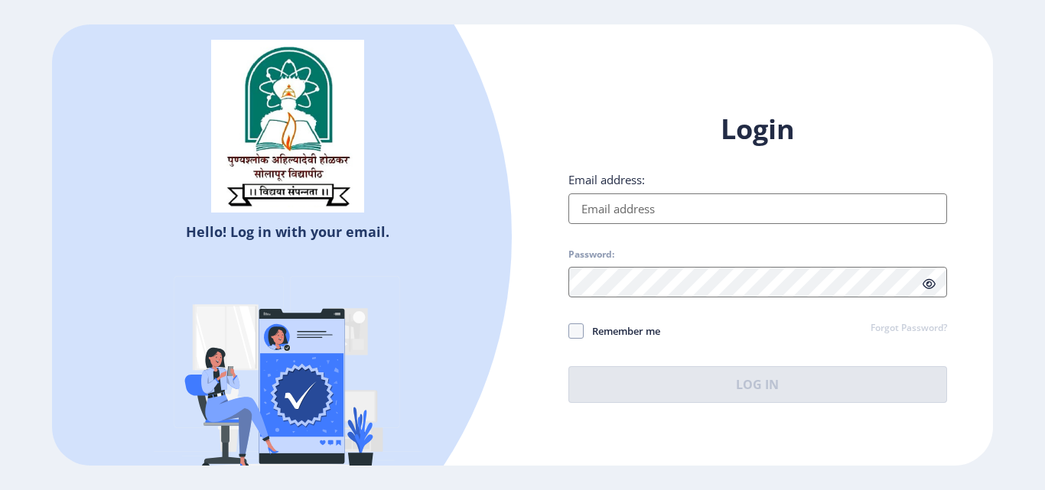
click at [653, 204] on input "Email address:" at bounding box center [757, 208] width 379 height 31
type input "[EMAIL_ADDRESS][DOMAIN_NAME]"
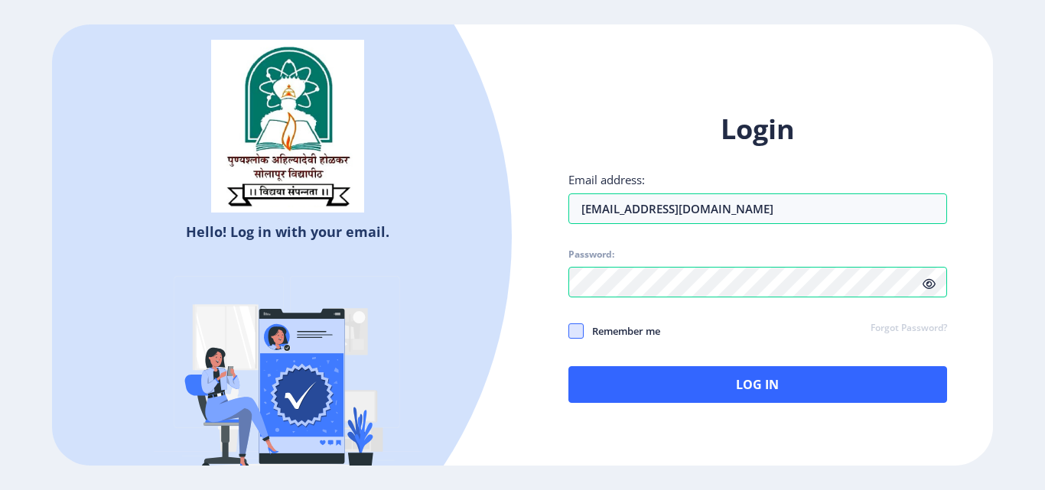
click at [574, 329] on span at bounding box center [575, 330] width 15 height 15
click at [569, 331] on input "Remember me" at bounding box center [568, 331] width 1 height 1
checkbox input "true"
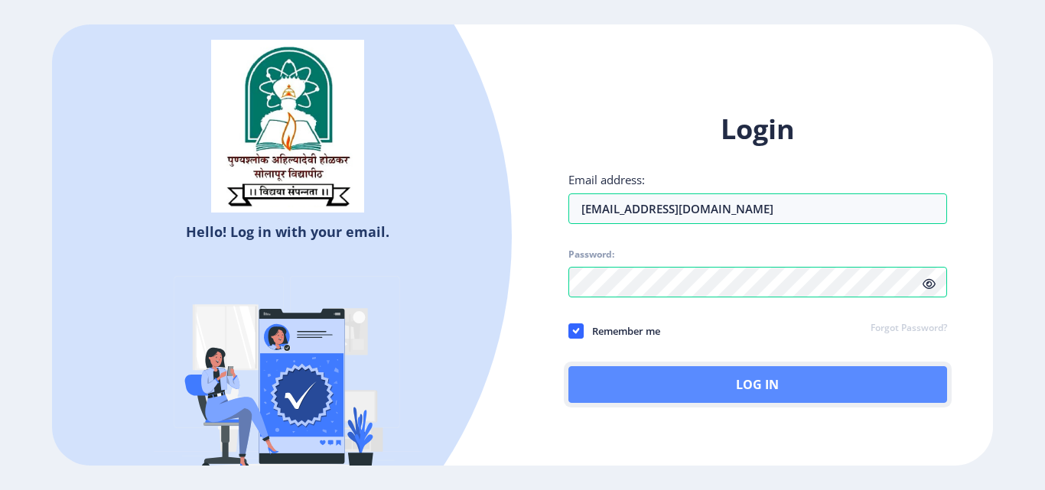
click at [613, 382] on button "Log In" at bounding box center [757, 384] width 379 height 37
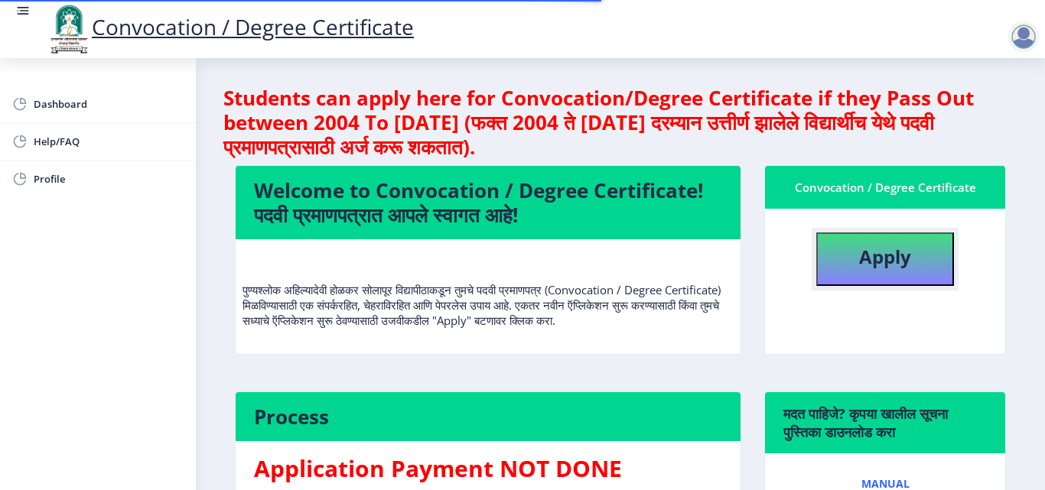
click at [860, 264] on b "Apply" at bounding box center [885, 256] width 52 height 25
select select
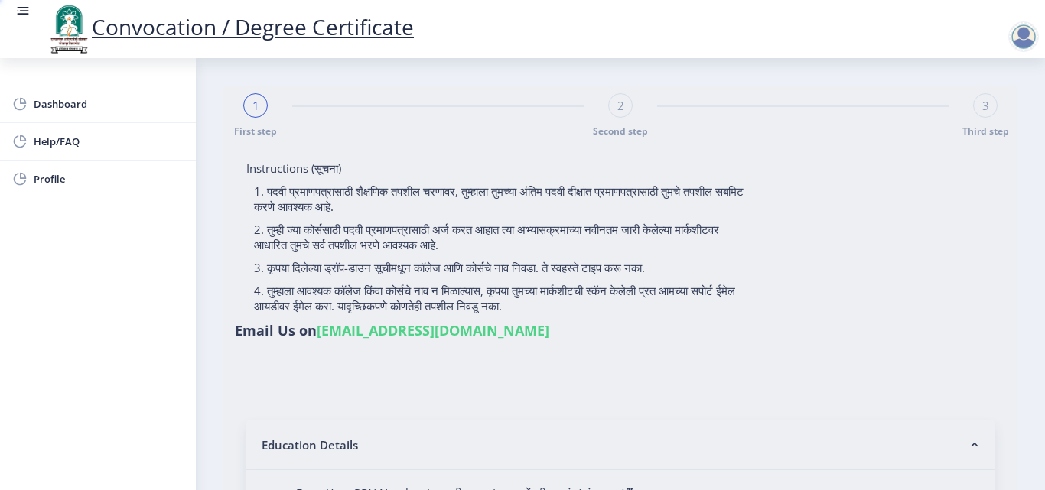
type input "ONKAR BHARAT AGALAVE"
type input "SULABHA"
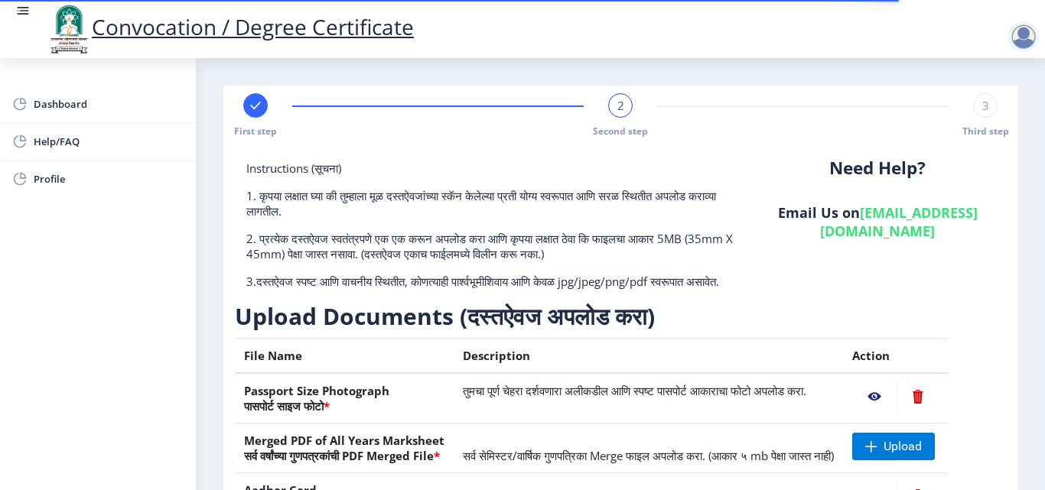
click at [254, 102] on rect at bounding box center [255, 105] width 15 height 15
select select "Regular"
select select "Microbiology"
select select "2019"
select select "March"
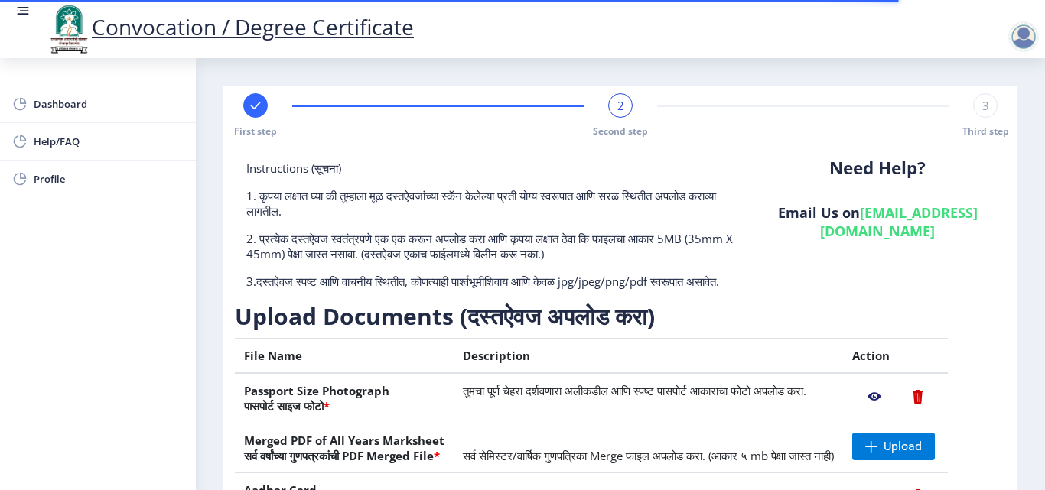
select select "Grade C+"
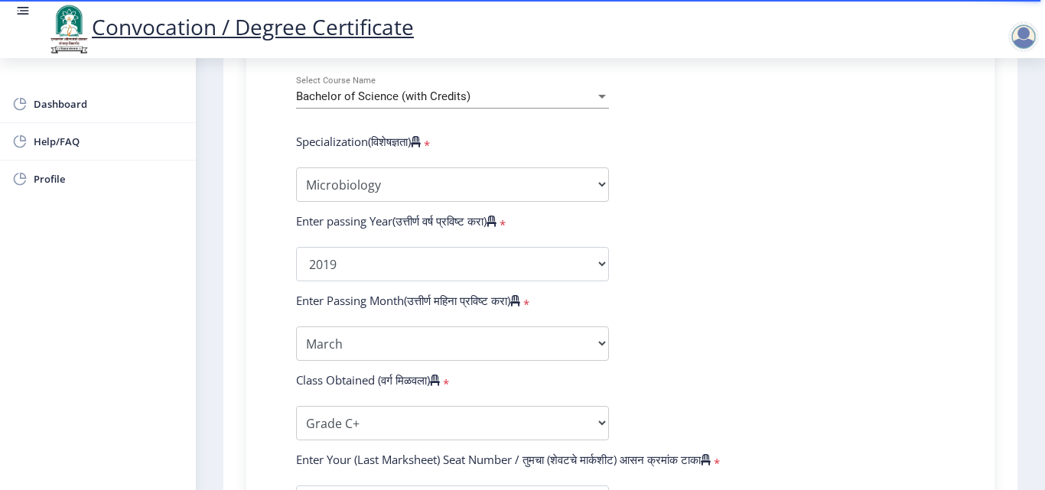
scroll to position [688, 0]
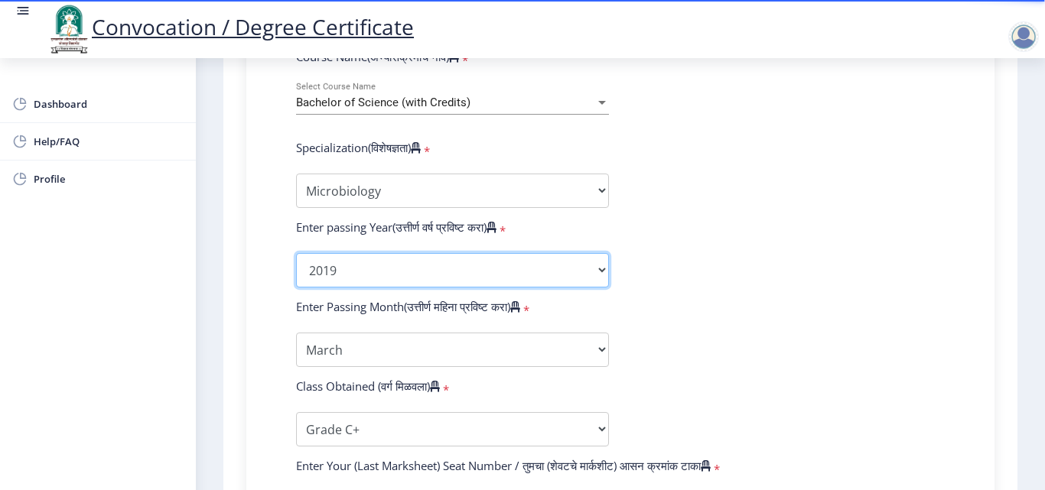
click at [430, 272] on select "2025 2024 2023 2022 2021 2020 2019 2018 2017 2016 2015 2014 2013 2012 2011 2010…" at bounding box center [452, 270] width 313 height 34
select select "2025"
click at [296, 253] on select "2025 2024 2023 2022 2021 2020 2019 2018 2017 2016 2015 2014 2013 2012 2011 2010…" at bounding box center [452, 270] width 313 height 34
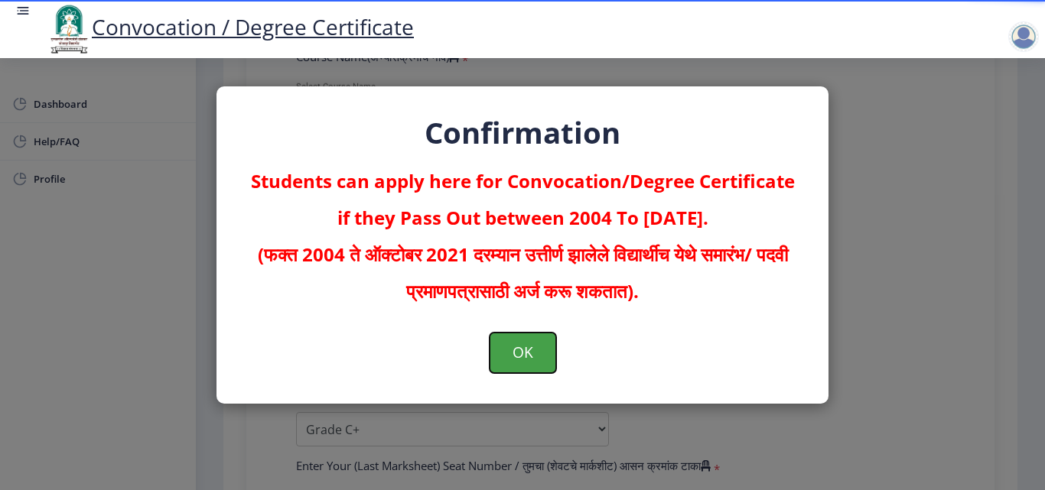
click at [505, 356] on button "OK" at bounding box center [522, 353] width 67 height 40
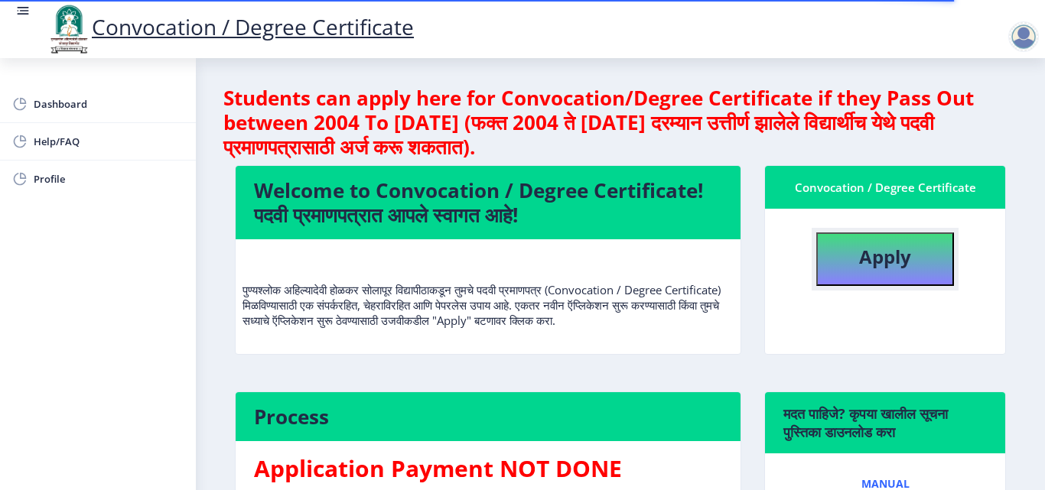
click at [872, 266] on b "Apply" at bounding box center [885, 256] width 52 height 25
select select
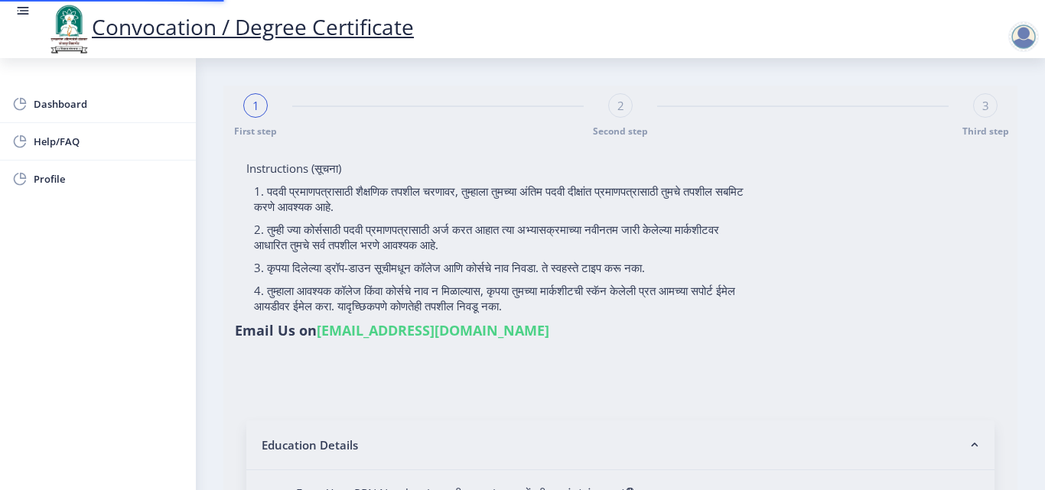
type input "ONKAR BHARAT AGALAVE"
type input "SULABHA"
type input "202101087019485"
select select "Regular"
select select "2019"
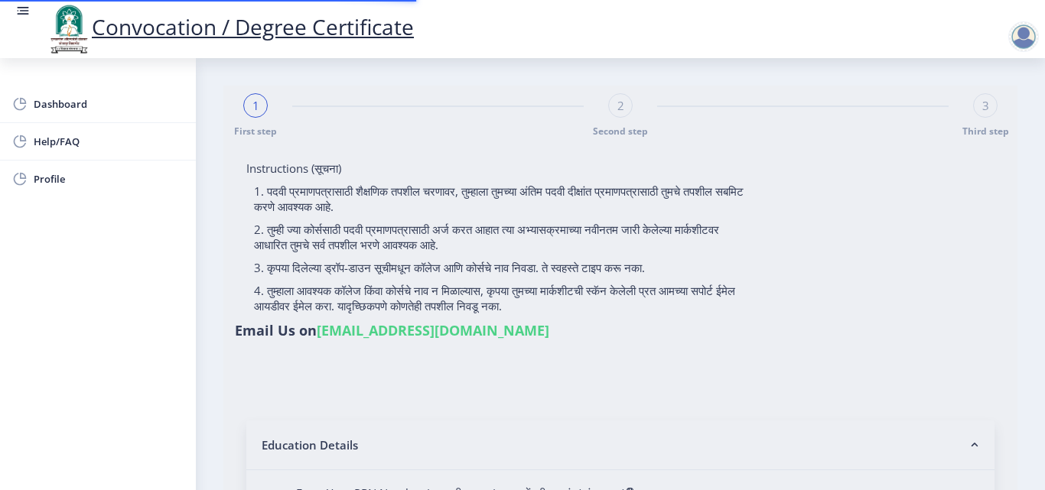
select select "March"
select select "Grade C+"
type input "005465"
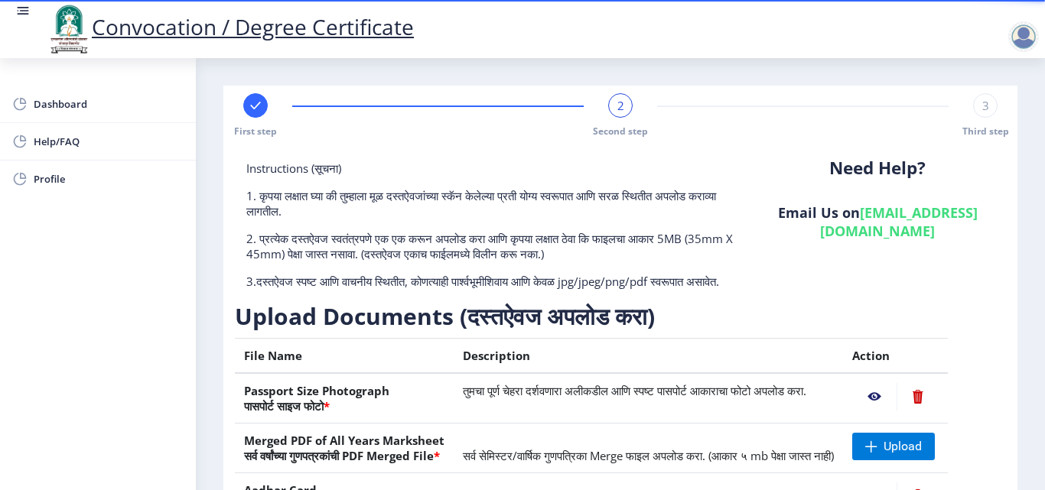
click at [255, 125] on span "First step" at bounding box center [255, 131] width 43 height 13
select select "Regular"
select select "Microbiology"
select select "2019"
select select "March"
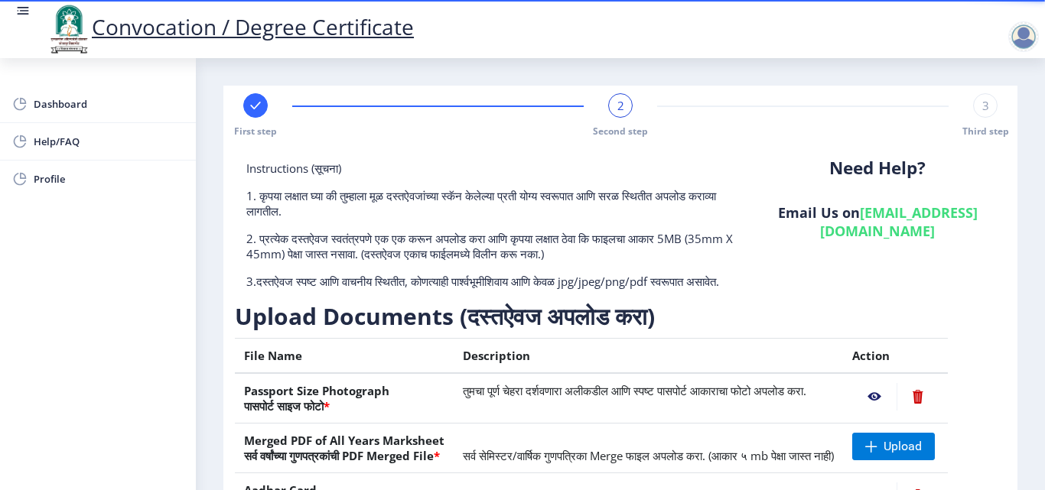
select select "Grade C+"
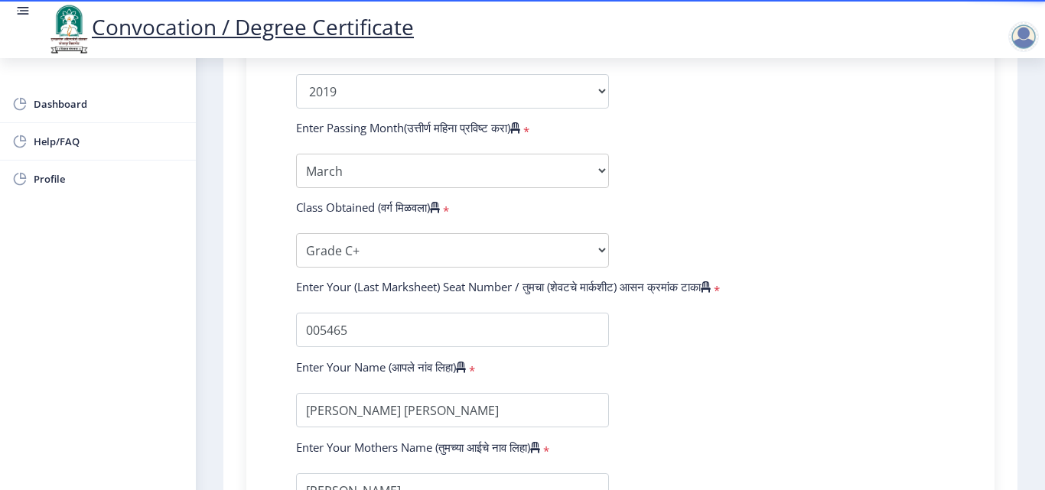
scroll to position [841, 0]
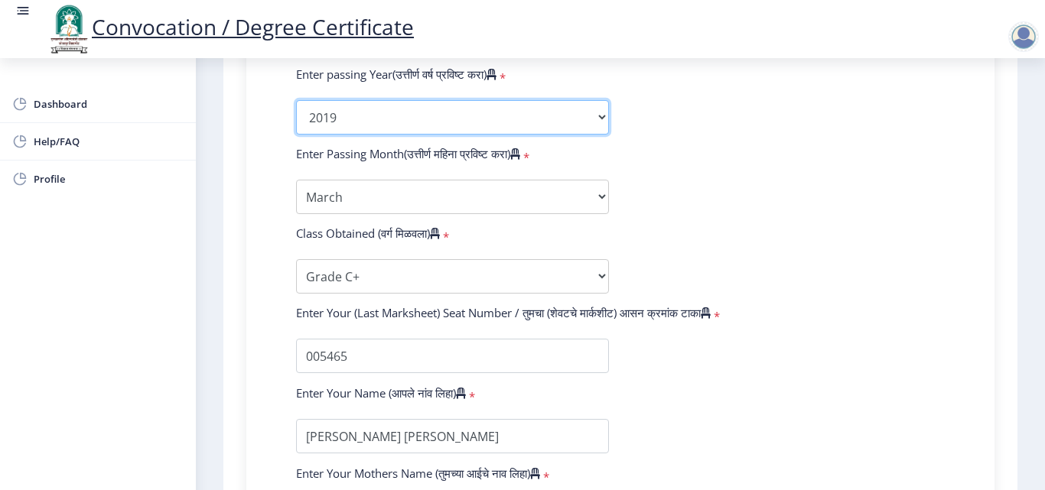
click at [373, 125] on select "2025 2024 2023 2022 2021 2020 2019 2018 2017 2016 2015 2014 2013 2012 2011 2010…" at bounding box center [452, 117] width 313 height 34
select select "2025"
click at [296, 100] on select "2025 2024 2023 2022 2021 2020 2019 2018 2017 2016 2015 2014 2013 2012 2011 2010…" at bounding box center [452, 117] width 313 height 34
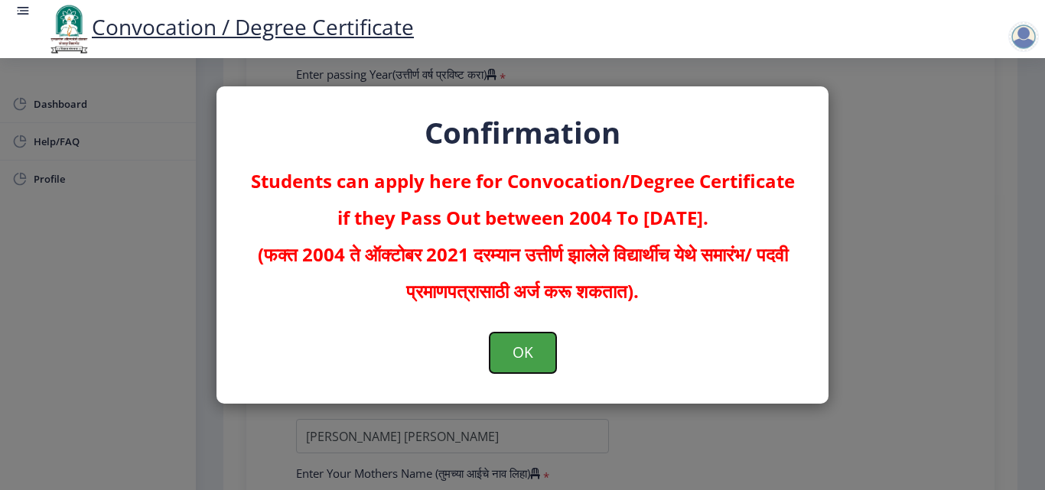
click at [515, 343] on button "OK" at bounding box center [522, 353] width 67 height 40
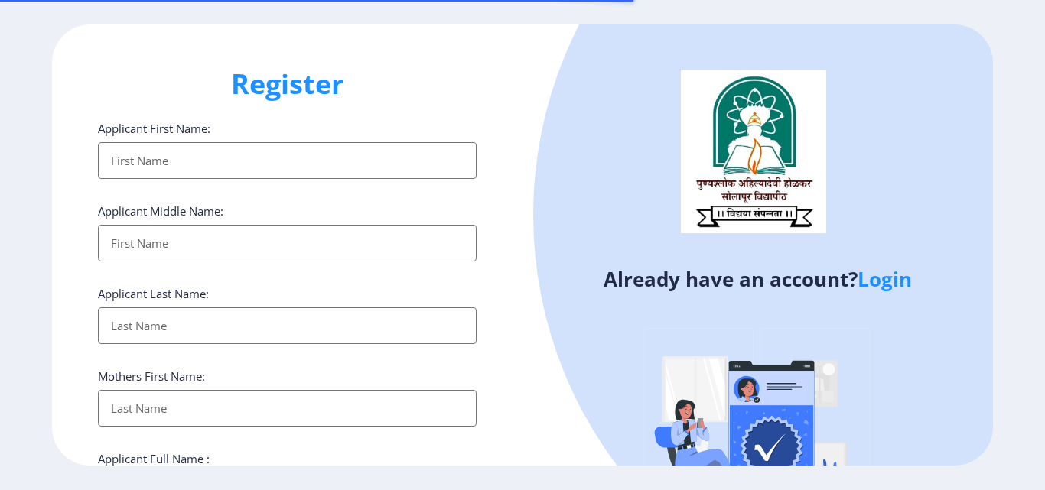
select select
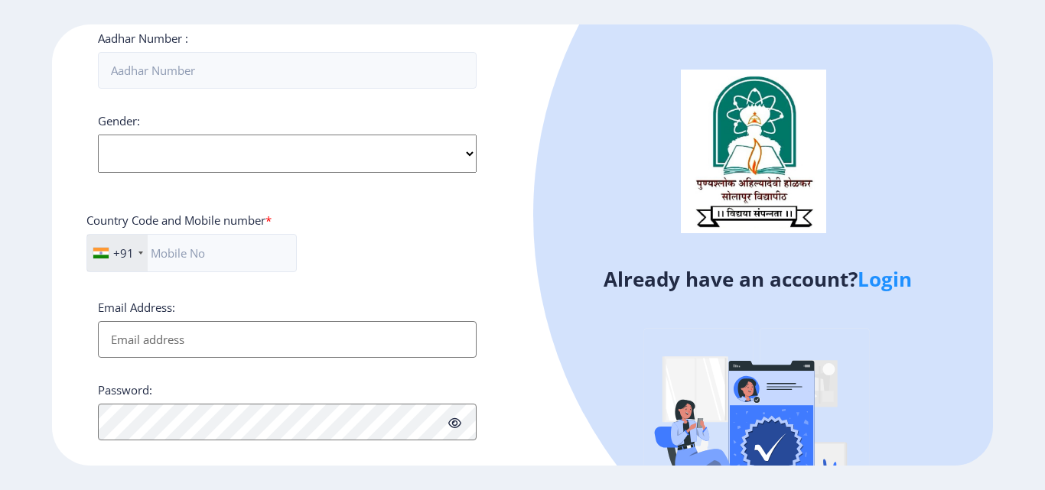
scroll to position [623, 0]
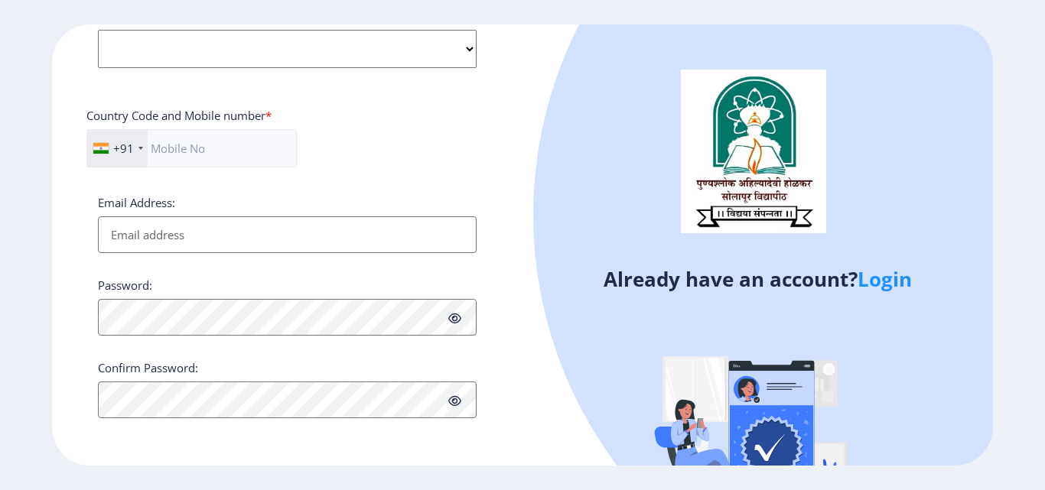
click at [874, 284] on link "Login" at bounding box center [884, 279] width 54 height 28
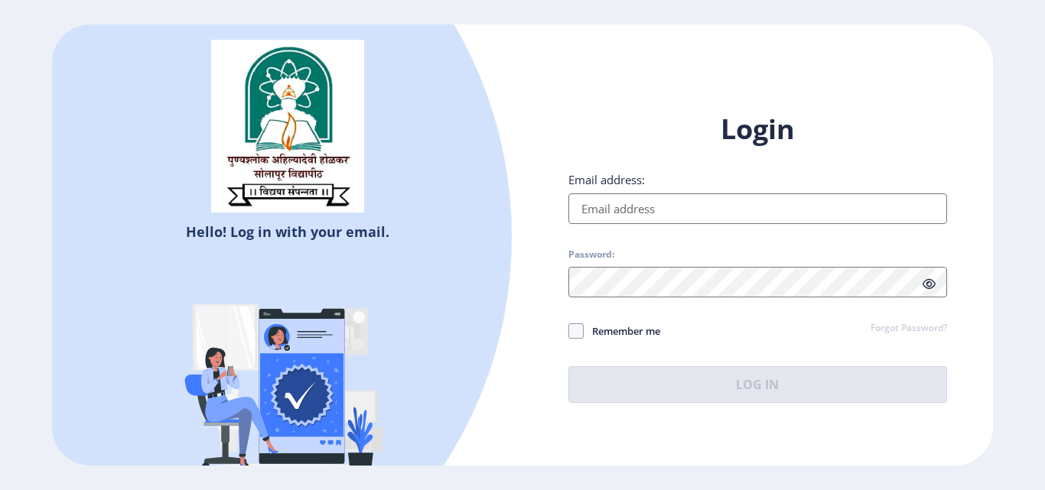
click at [677, 213] on input "Email address:" at bounding box center [757, 208] width 379 height 31
type input "[EMAIL_ADDRESS][DOMAIN_NAME]"
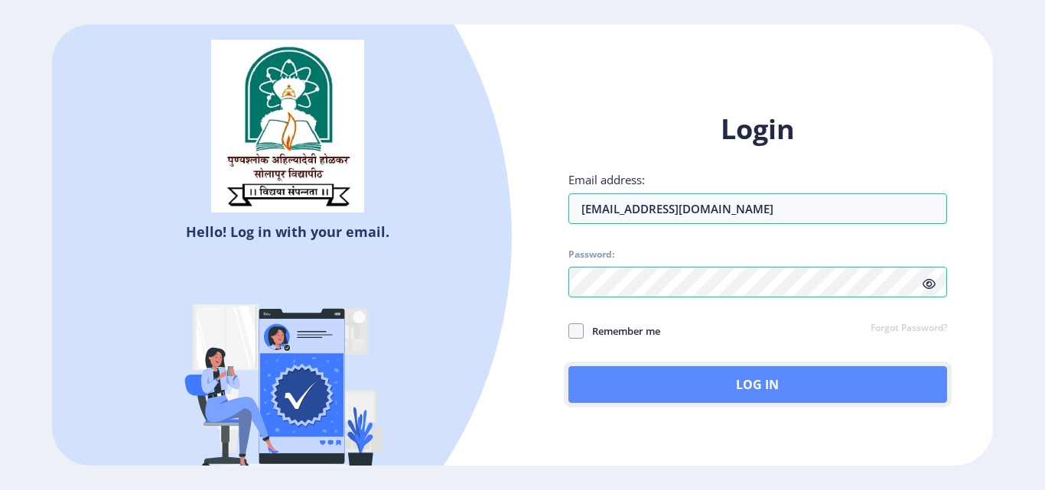
click at [641, 380] on button "Log In" at bounding box center [757, 384] width 379 height 37
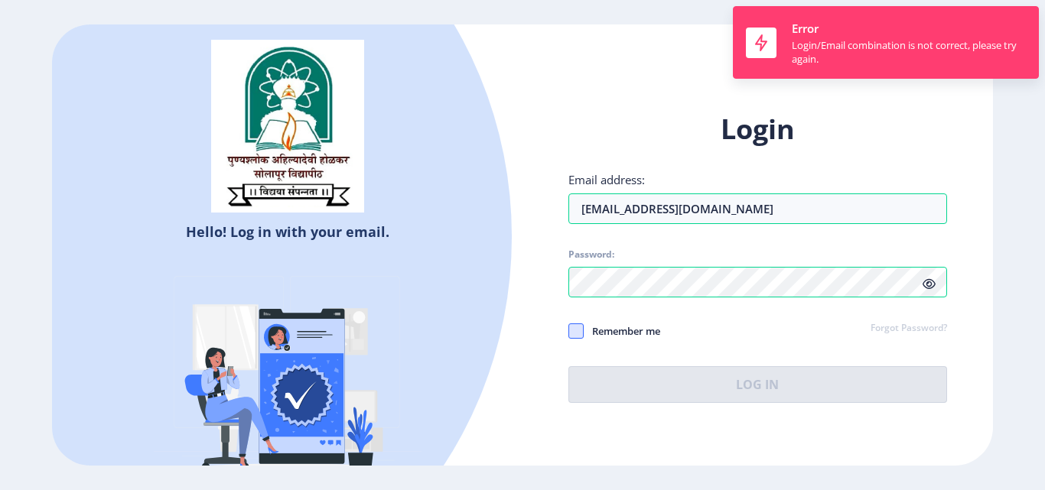
click at [580, 331] on span at bounding box center [575, 330] width 15 height 15
click at [569, 331] on input "Remember me" at bounding box center [568, 331] width 1 height 1
checkbox input "true"
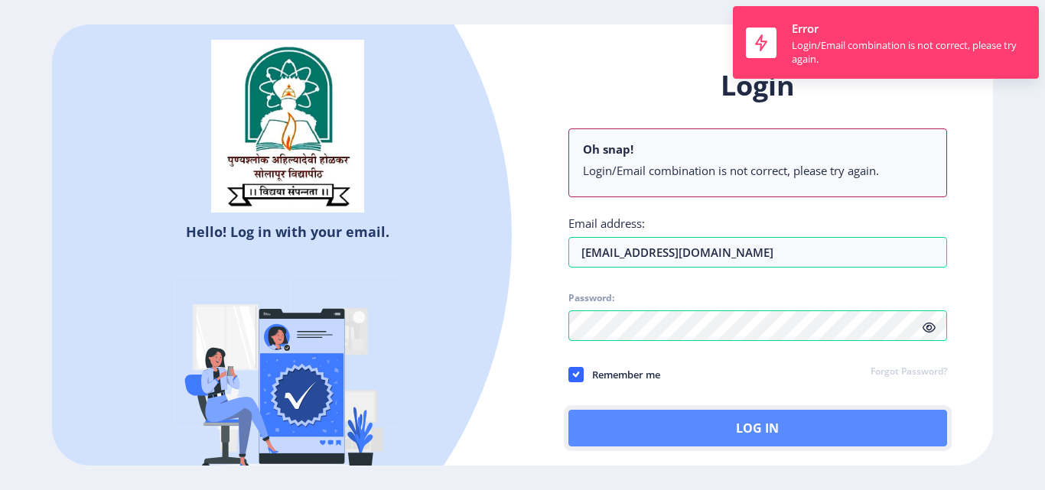
click at [649, 432] on button "Log In" at bounding box center [757, 428] width 379 height 37
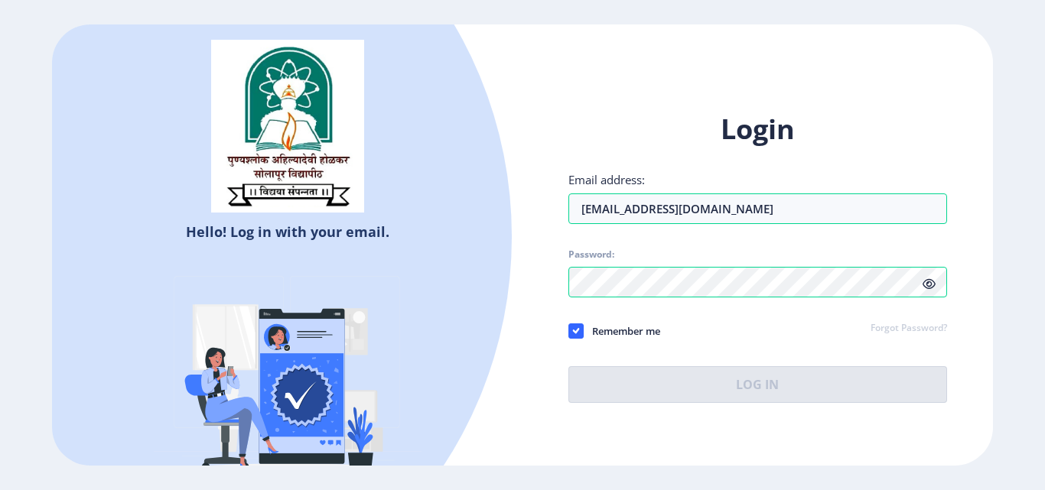
drag, startPoint x: 926, startPoint y: 289, endPoint x: 775, endPoint y: 288, distance: 150.7
click at [923, 289] on icon at bounding box center [928, 283] width 13 height 11
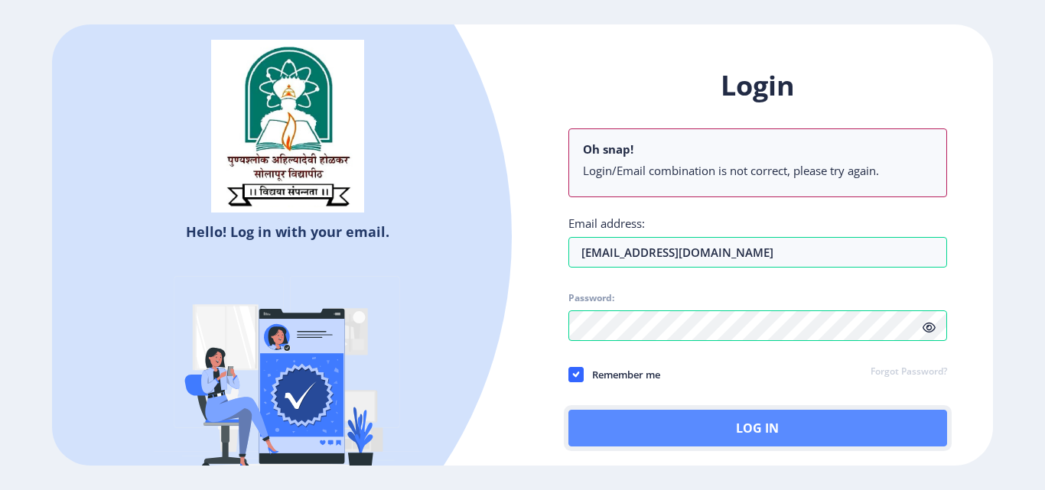
click at [662, 421] on button "Log In" at bounding box center [757, 428] width 379 height 37
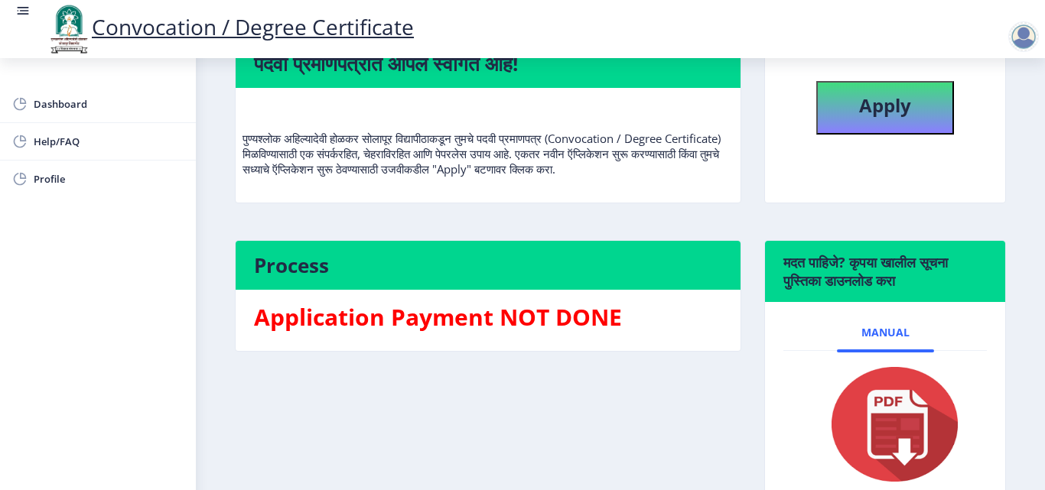
scroll to position [153, 0]
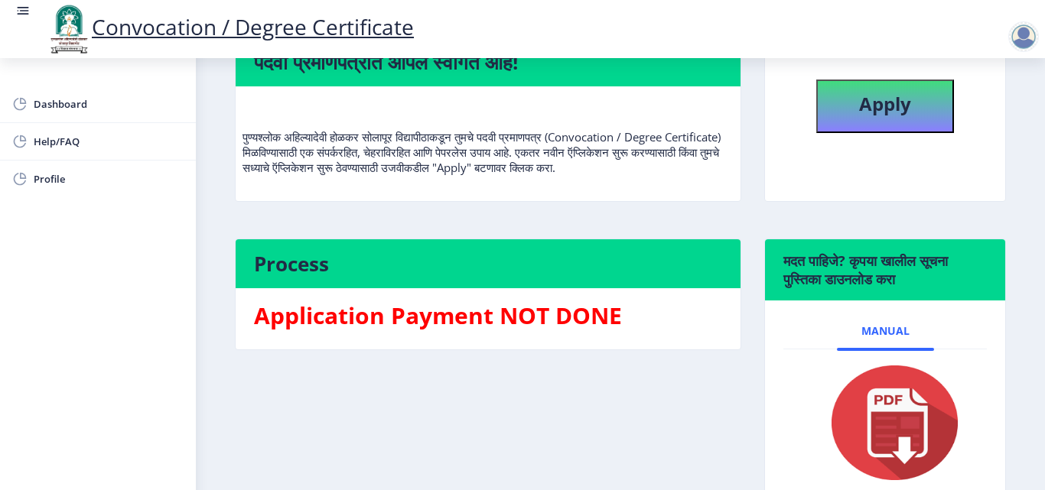
click at [896, 411] on img at bounding box center [884, 423] width 153 height 122
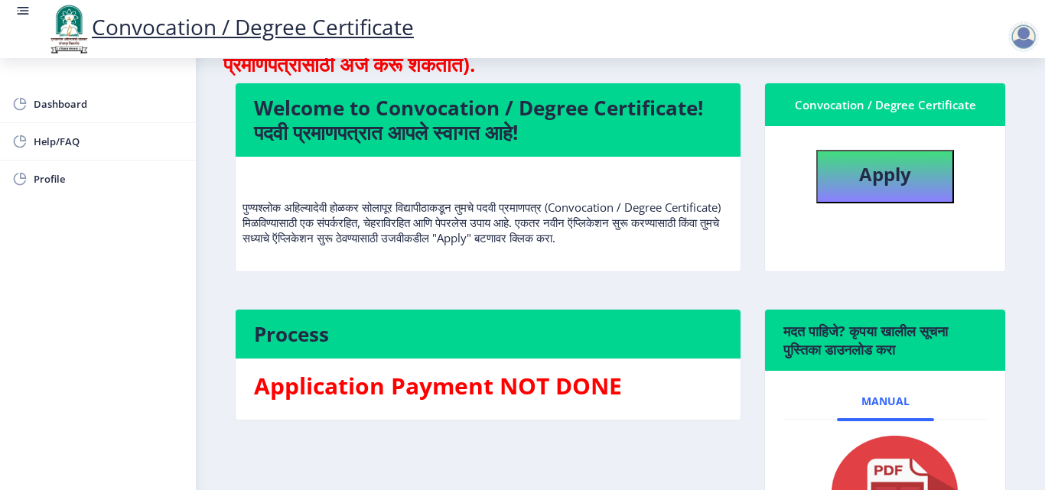
scroll to position [0, 0]
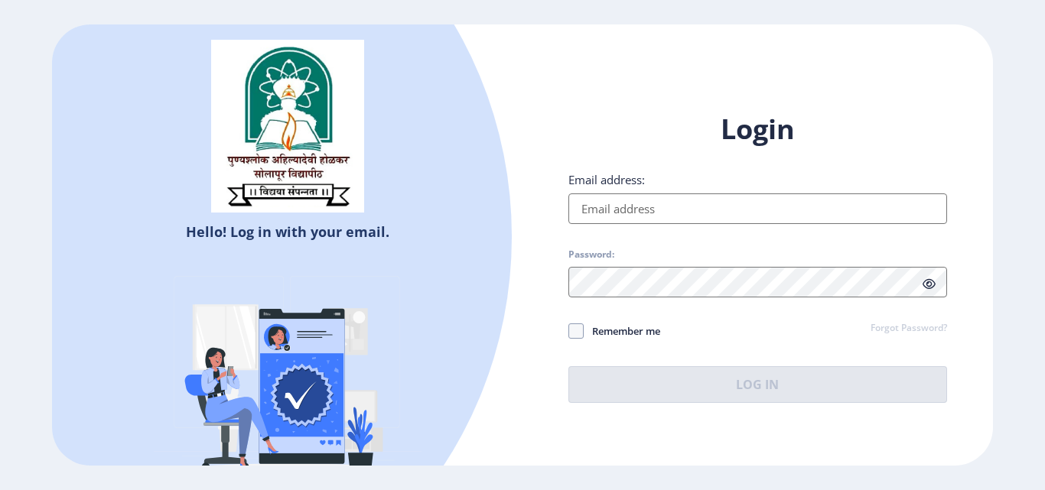
select select
